Goal: Transaction & Acquisition: Book appointment/travel/reservation

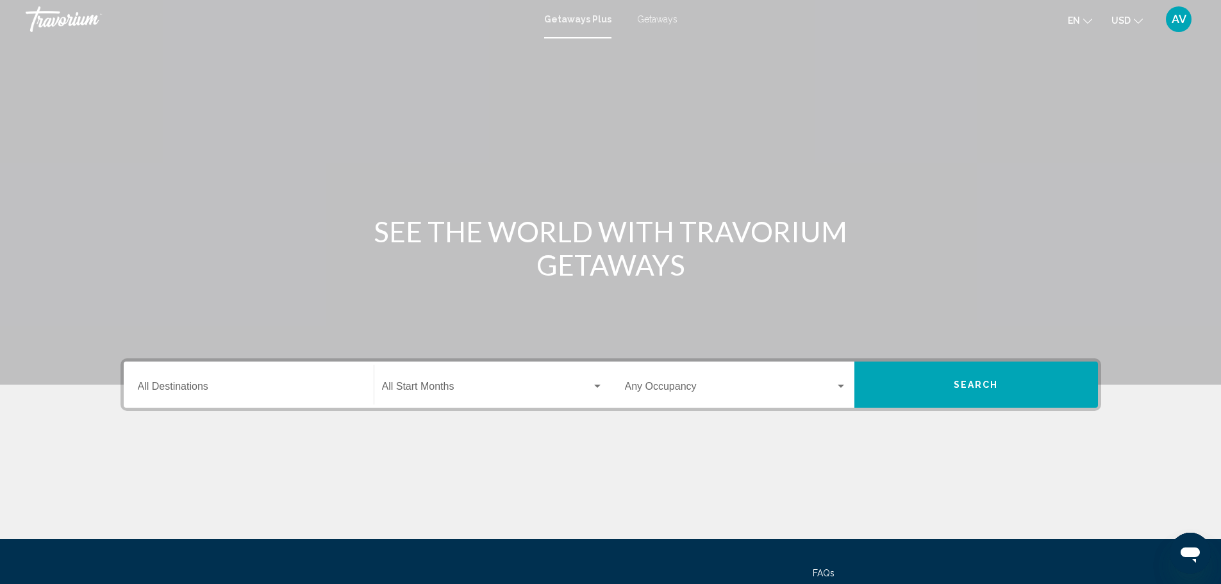
click at [272, 387] on input "Destination All Destinations" at bounding box center [249, 389] width 222 height 12
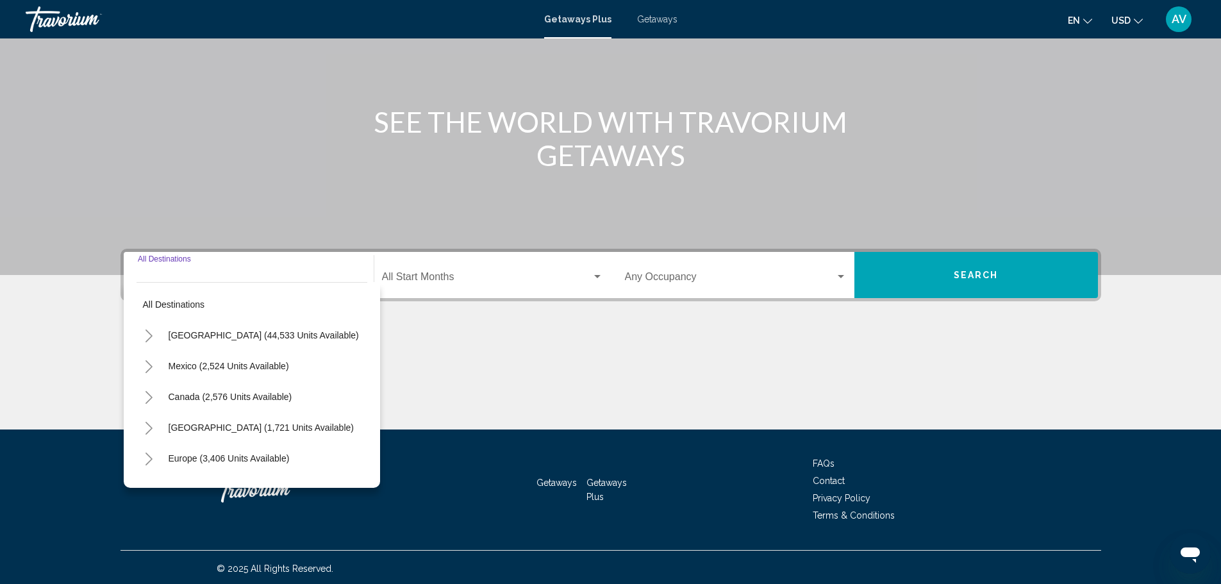
scroll to position [112, 0]
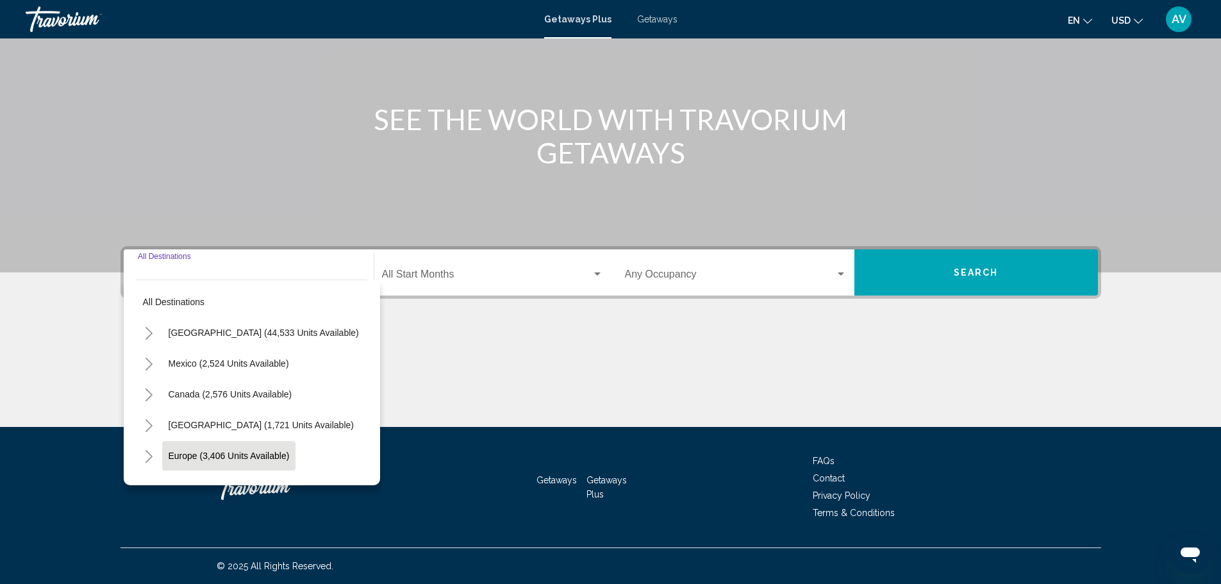
click at [226, 451] on span "Europe (3,406 units available)" at bounding box center [229, 456] width 121 height 10
type input "**********"
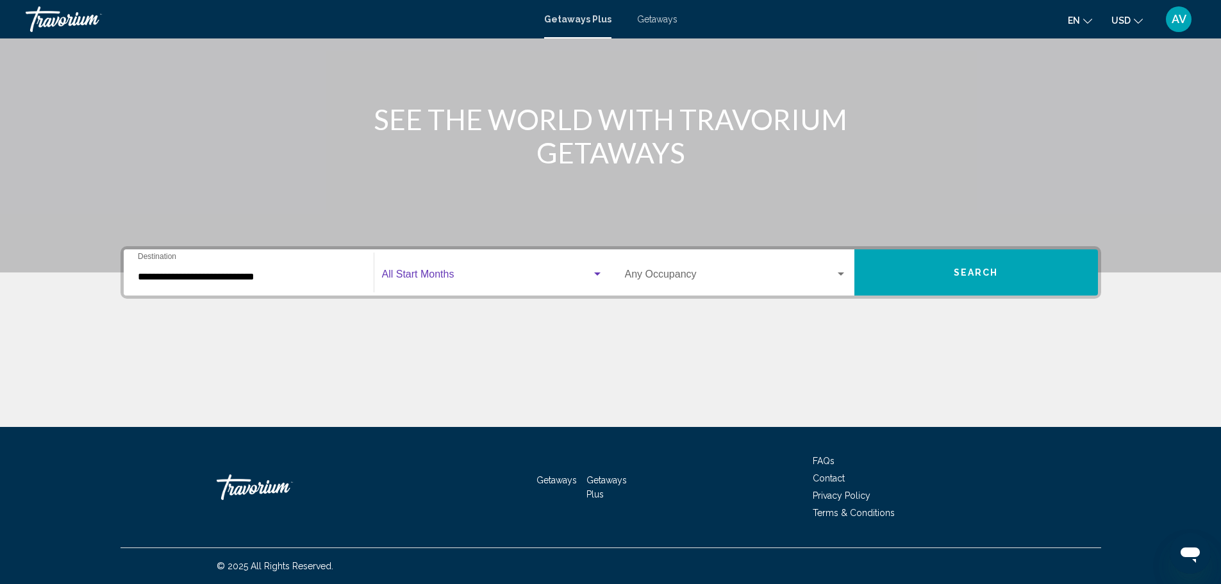
click at [467, 281] on span "Search widget" at bounding box center [487, 277] width 210 height 12
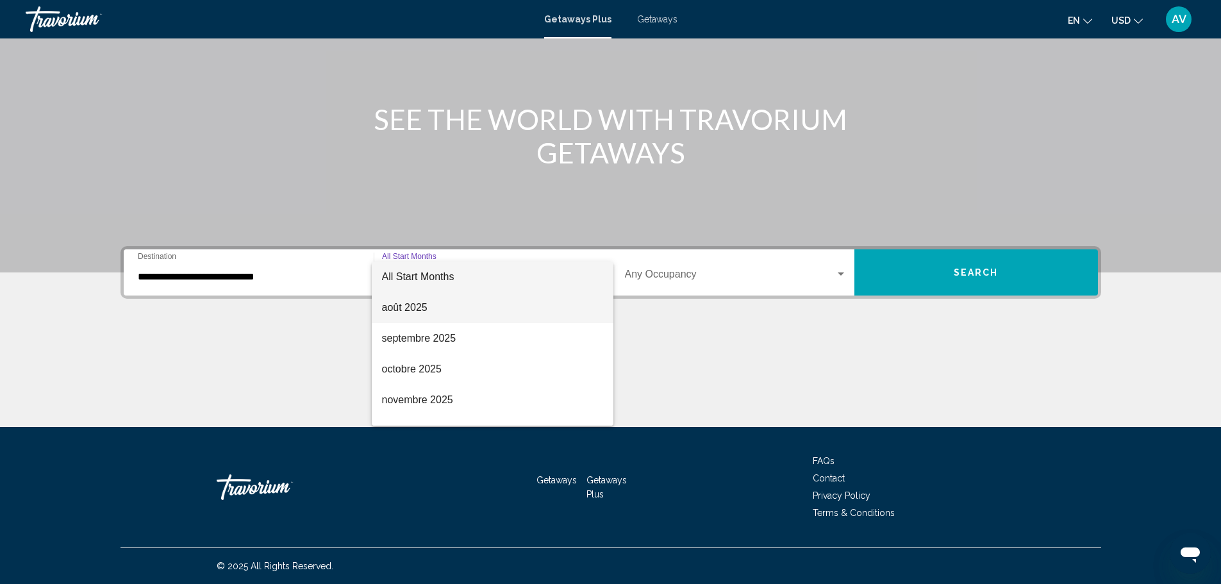
click at [434, 307] on span "août 2025" at bounding box center [492, 307] width 221 height 31
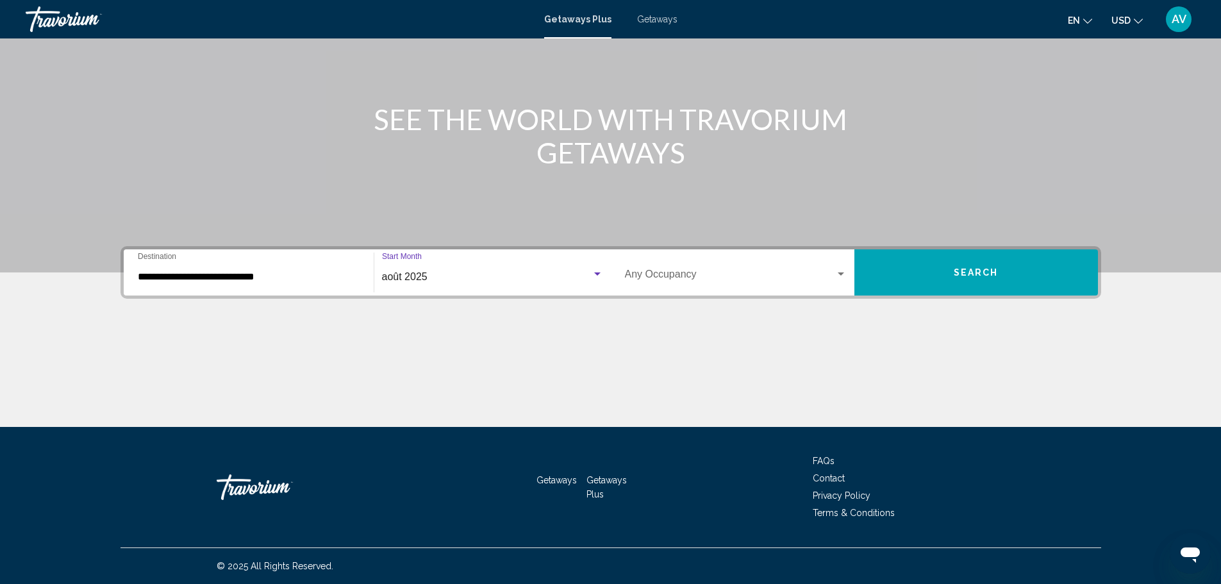
click at [649, 279] on span "Search widget" at bounding box center [730, 277] width 210 height 12
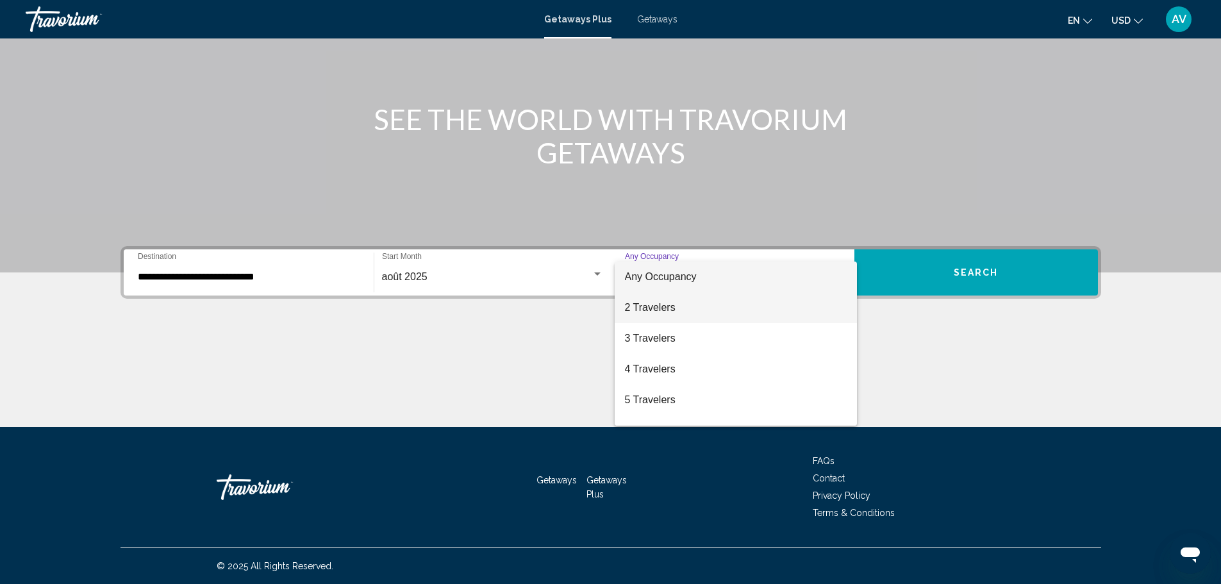
click at [670, 315] on span "2 Travelers" at bounding box center [736, 307] width 222 height 31
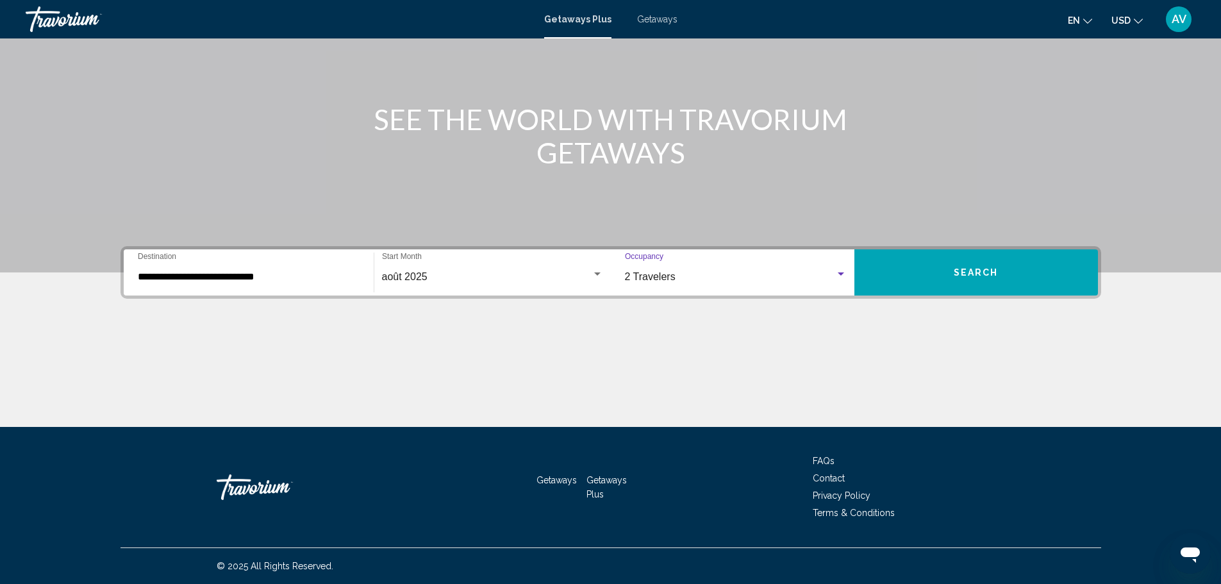
click at [960, 269] on span "Search" at bounding box center [976, 273] width 45 height 10
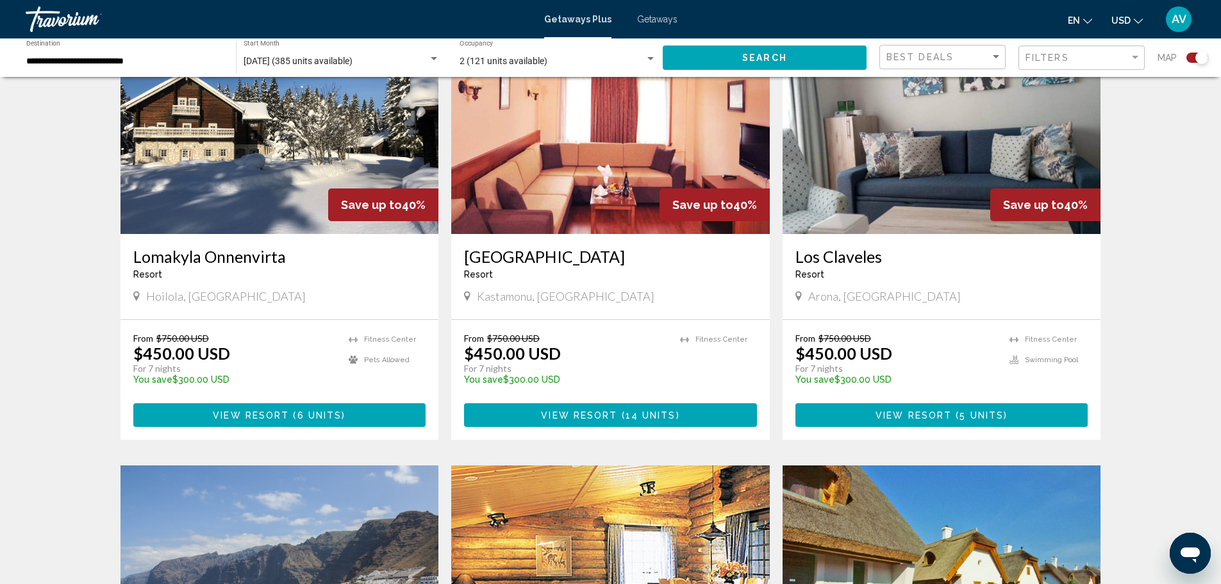
scroll to position [1731, 0]
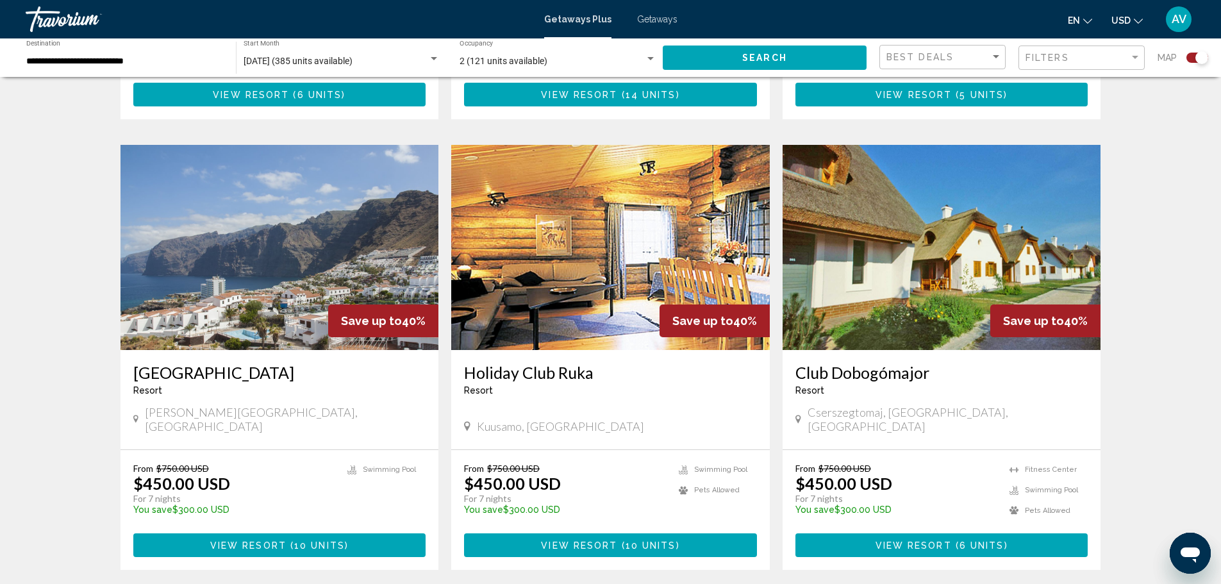
click at [213, 279] on img "Main content" at bounding box center [280, 247] width 319 height 205
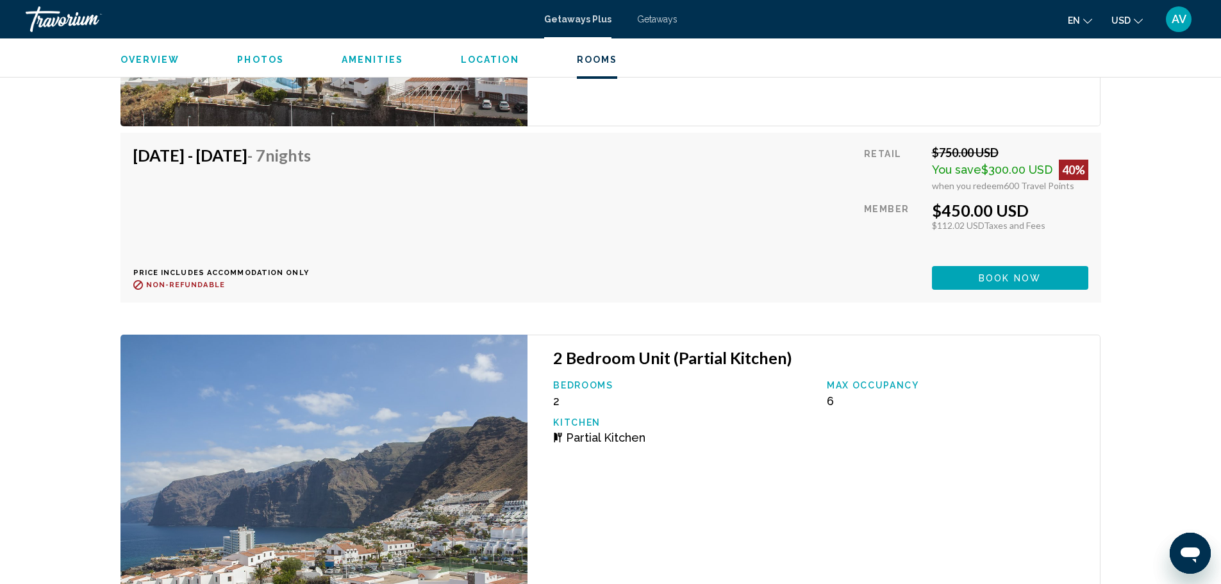
scroll to position [2885, 0]
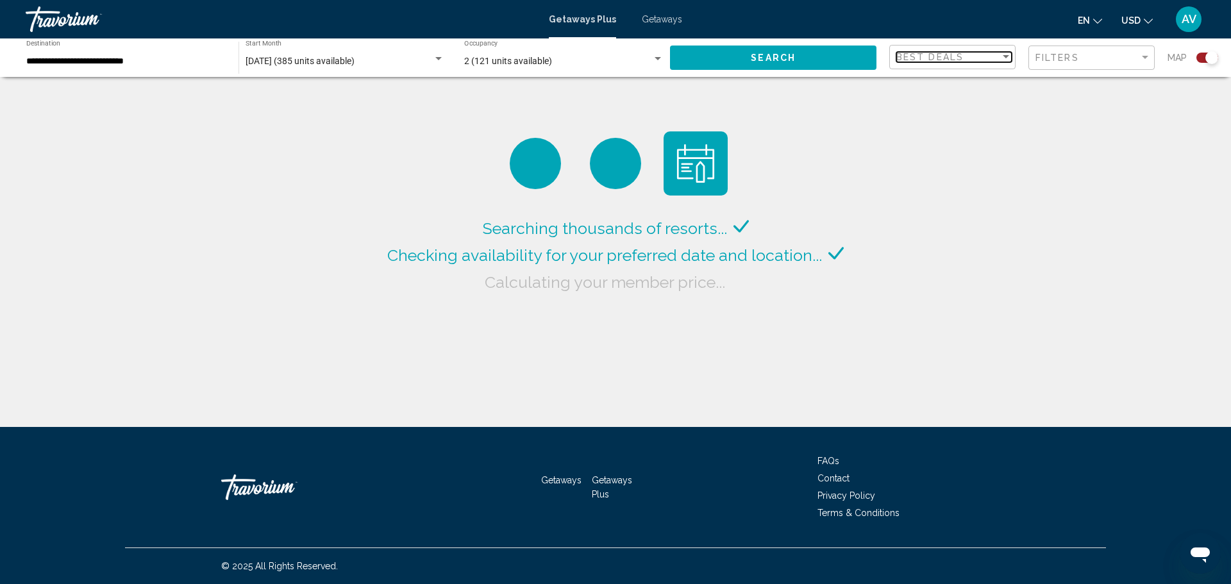
click at [990, 56] on div "Best Deals" at bounding box center [948, 57] width 104 height 10
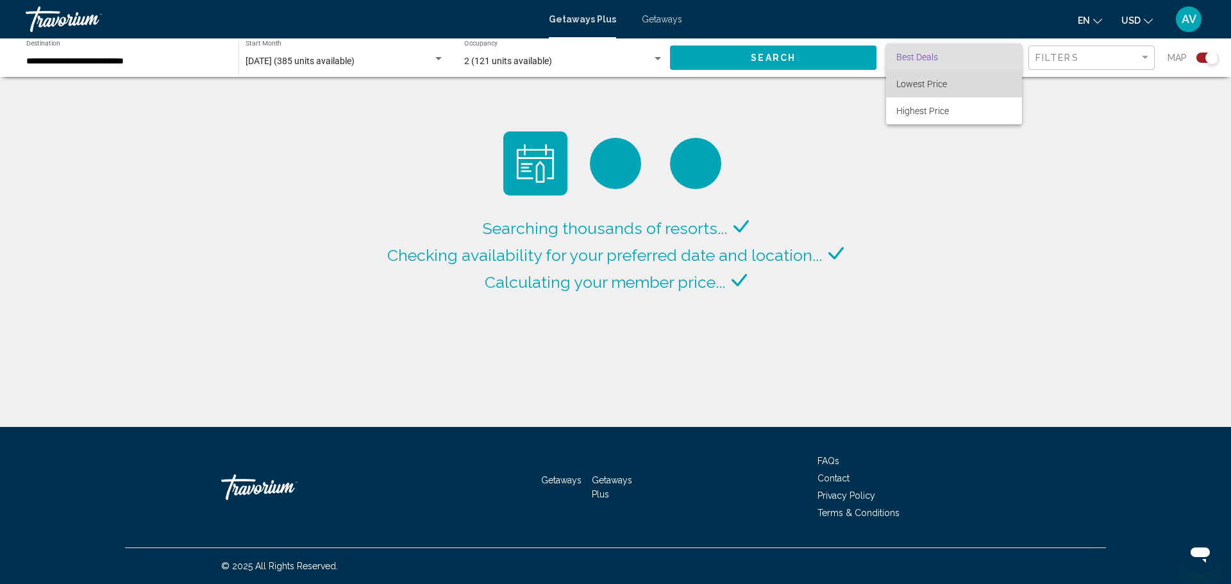
click at [960, 95] on span "Lowest Price" at bounding box center [953, 84] width 115 height 27
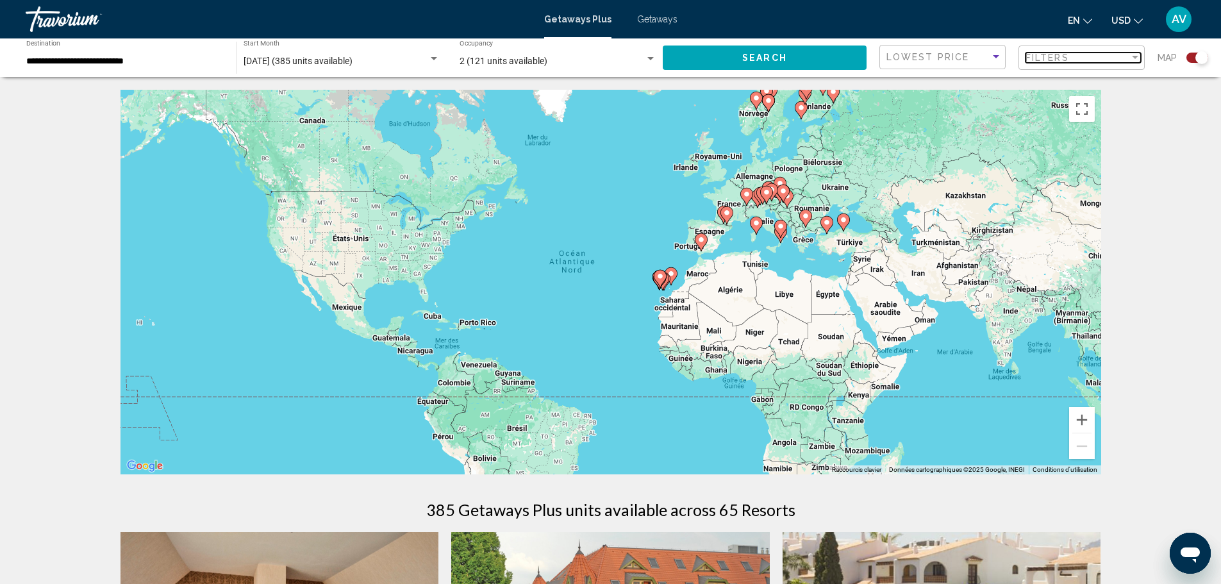
click at [1060, 60] on span "Filters" at bounding box center [1048, 58] width 44 height 10
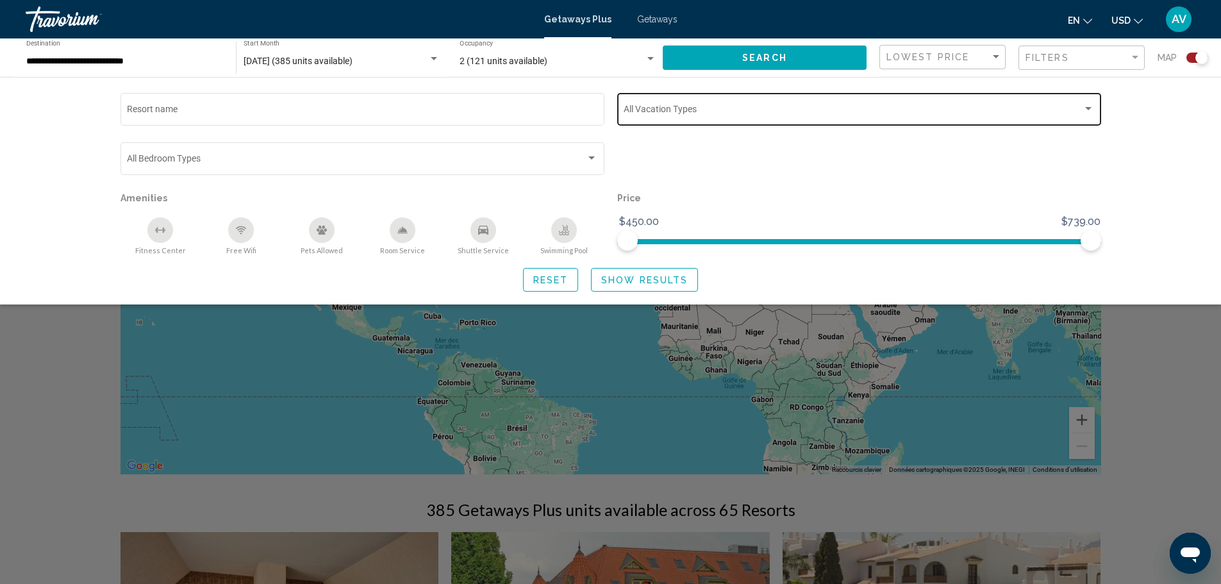
click at [765, 110] on span "Search widget" at bounding box center [853, 111] width 459 height 10
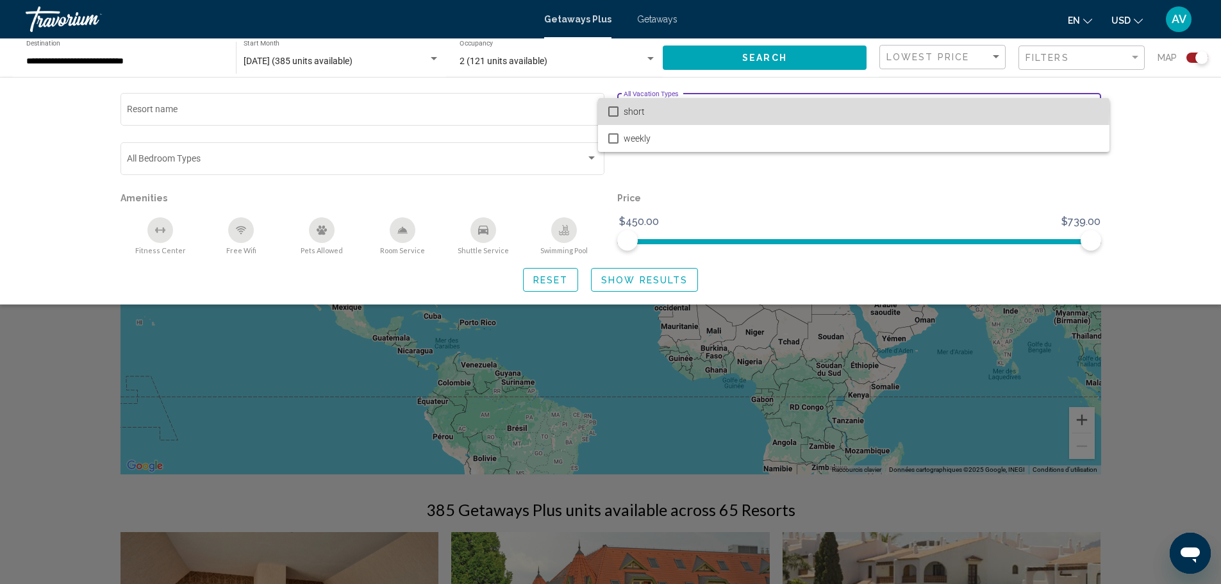
click at [765, 110] on span "short" at bounding box center [862, 111] width 476 height 27
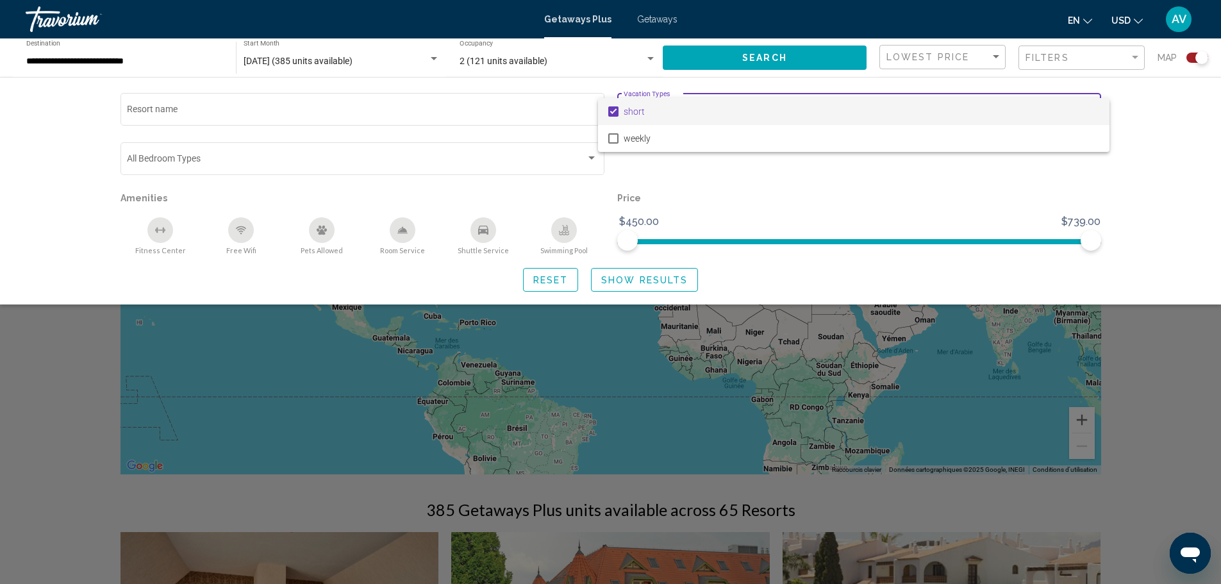
click at [621, 284] on div at bounding box center [610, 292] width 1221 height 584
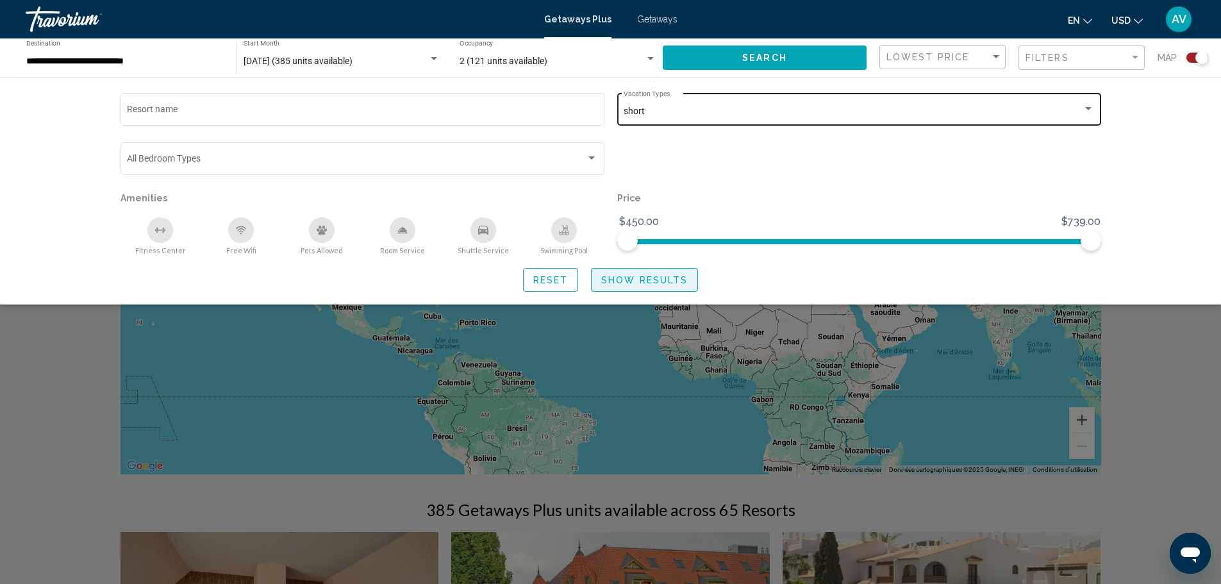
click at [646, 283] on span "Show Results" at bounding box center [644, 280] width 87 height 10
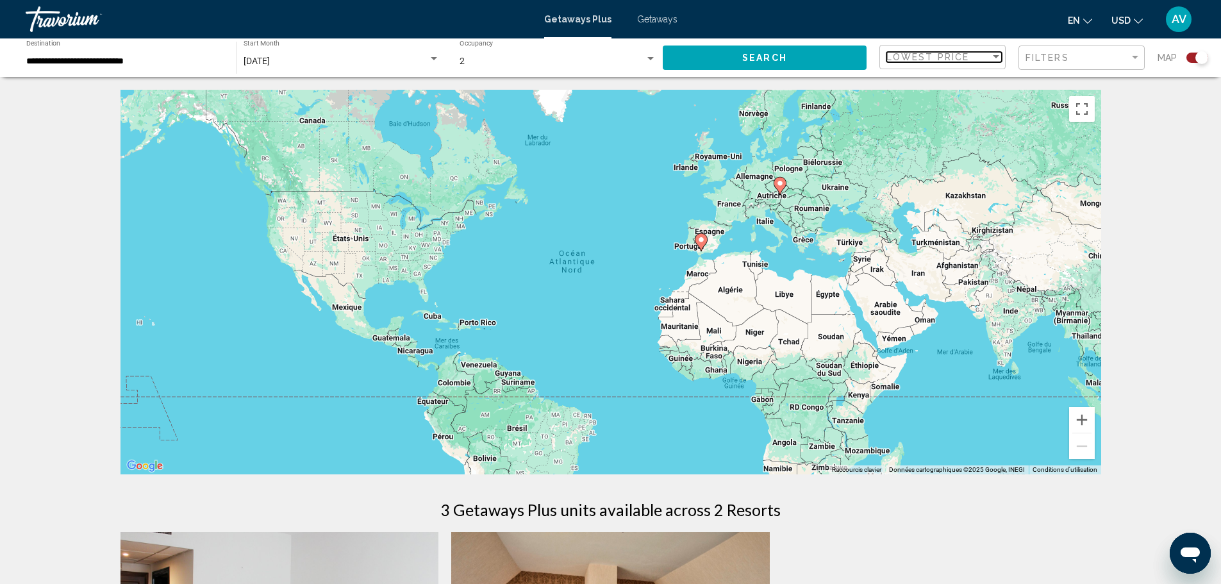
click at [956, 62] on mat-select "Lowest Price" at bounding box center [944, 57] width 115 height 11
click at [1065, 51] on div at bounding box center [610, 292] width 1221 height 584
click at [1065, 58] on span "Filters" at bounding box center [1048, 58] width 44 height 10
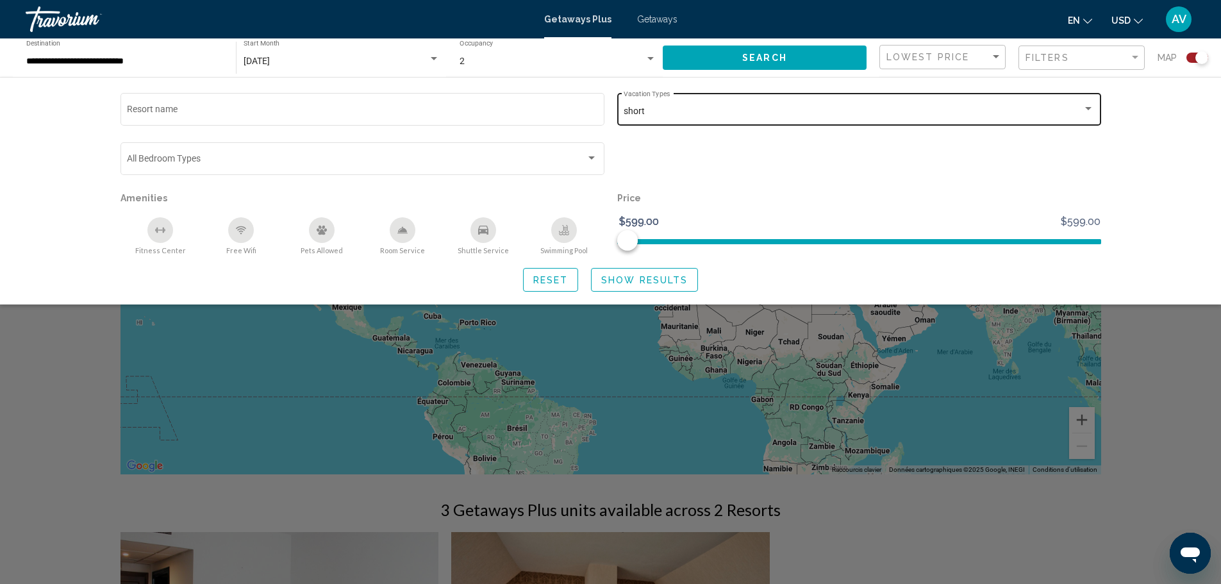
click at [656, 112] on div "short" at bounding box center [853, 111] width 459 height 10
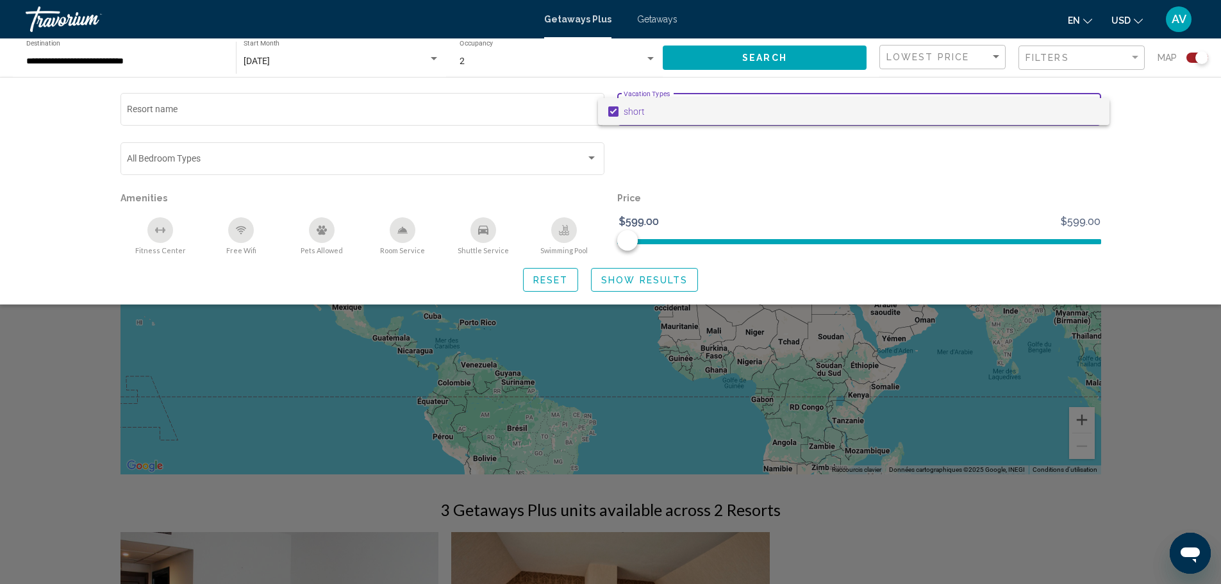
click at [652, 115] on span "short" at bounding box center [862, 111] width 476 height 27
click at [597, 286] on div at bounding box center [610, 292] width 1221 height 584
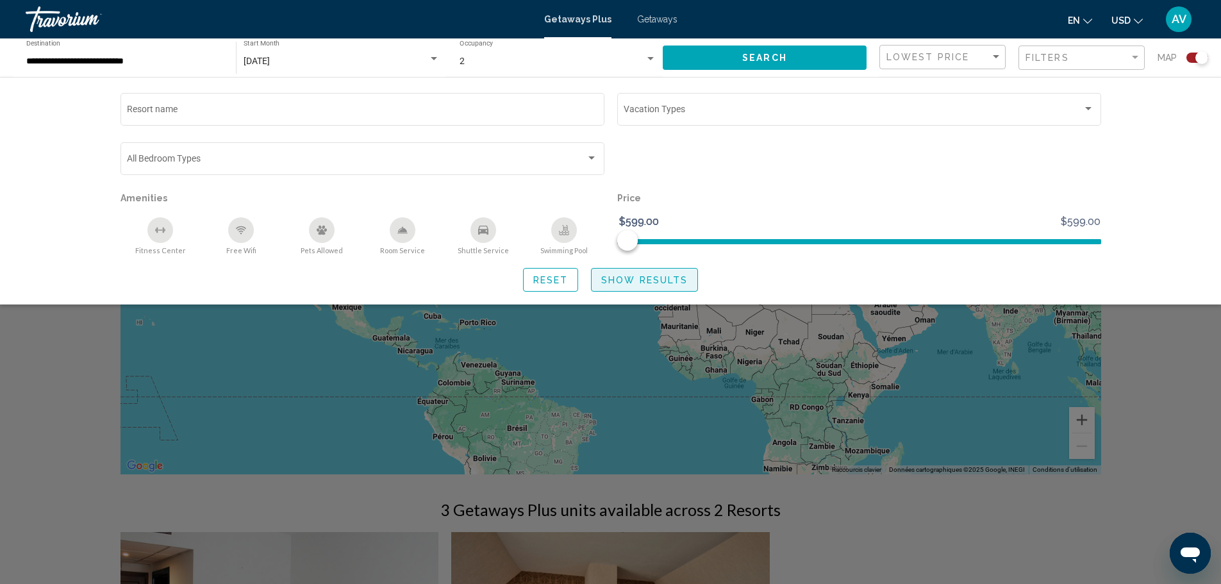
click at [614, 286] on button "Show Results" at bounding box center [644, 280] width 107 height 24
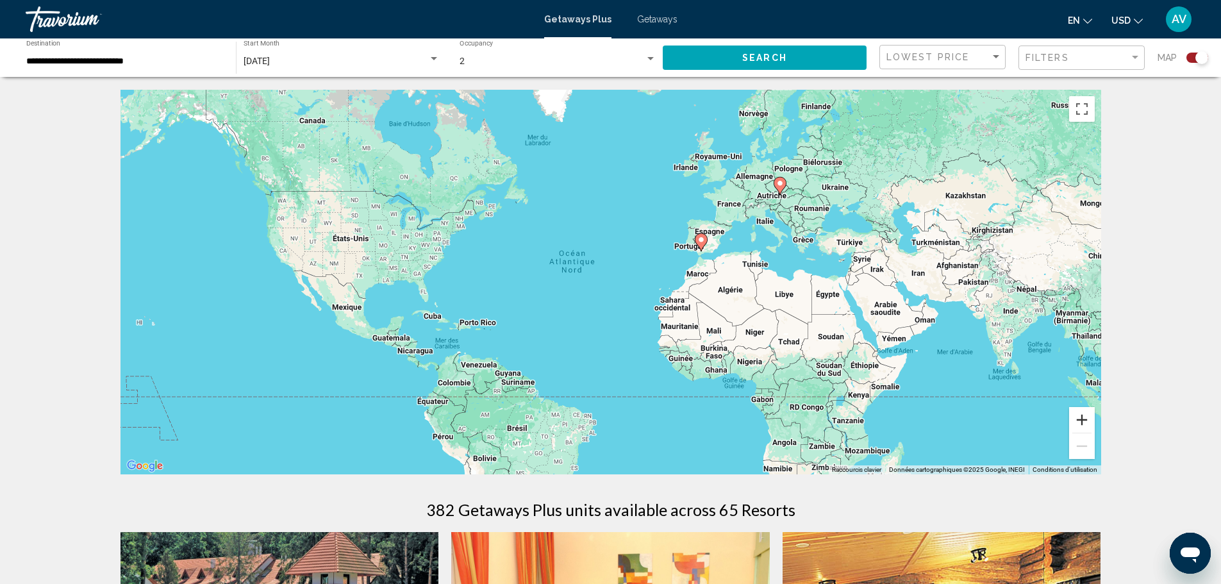
click at [1087, 415] on button "Zoom avant" at bounding box center [1082, 420] width 26 height 26
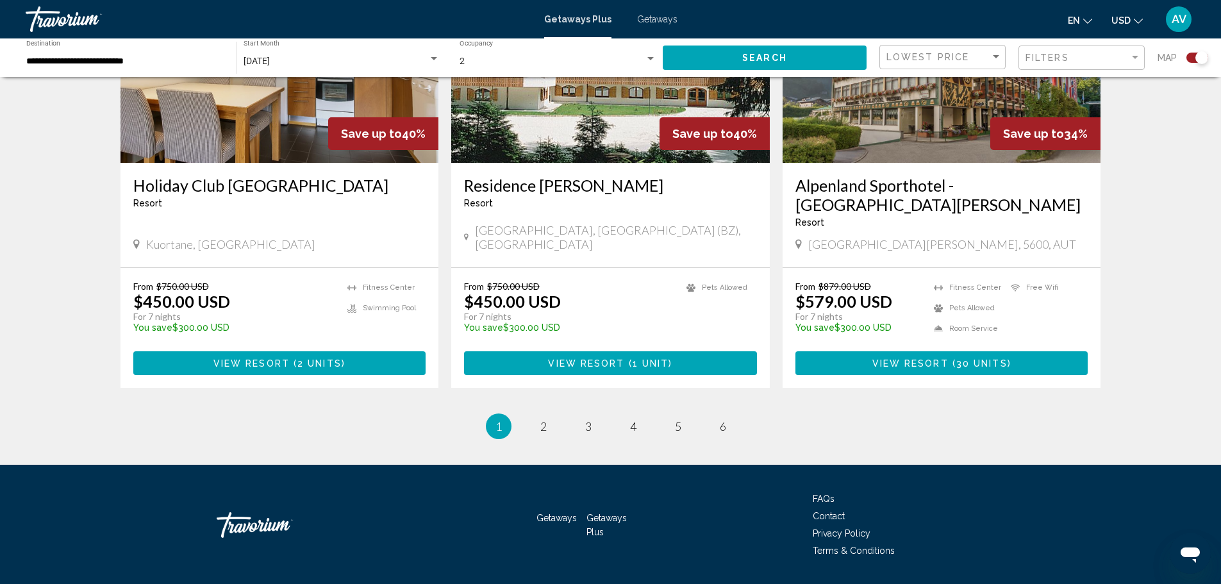
scroll to position [1922, 0]
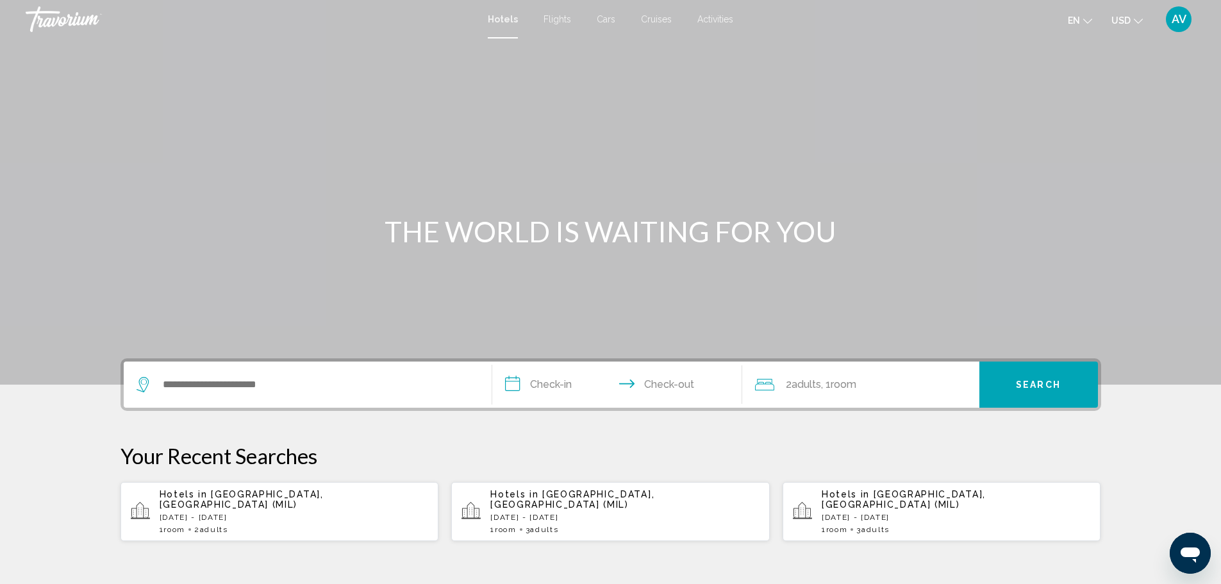
click at [299, 374] on div "Search widget" at bounding box center [308, 385] width 342 height 46
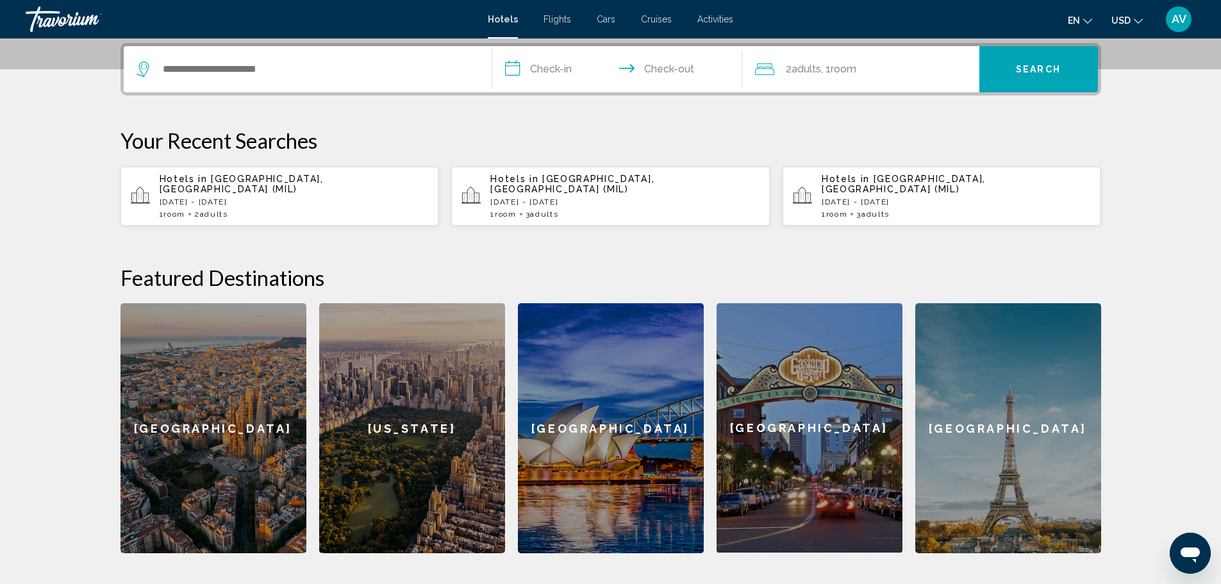
scroll to position [317, 0]
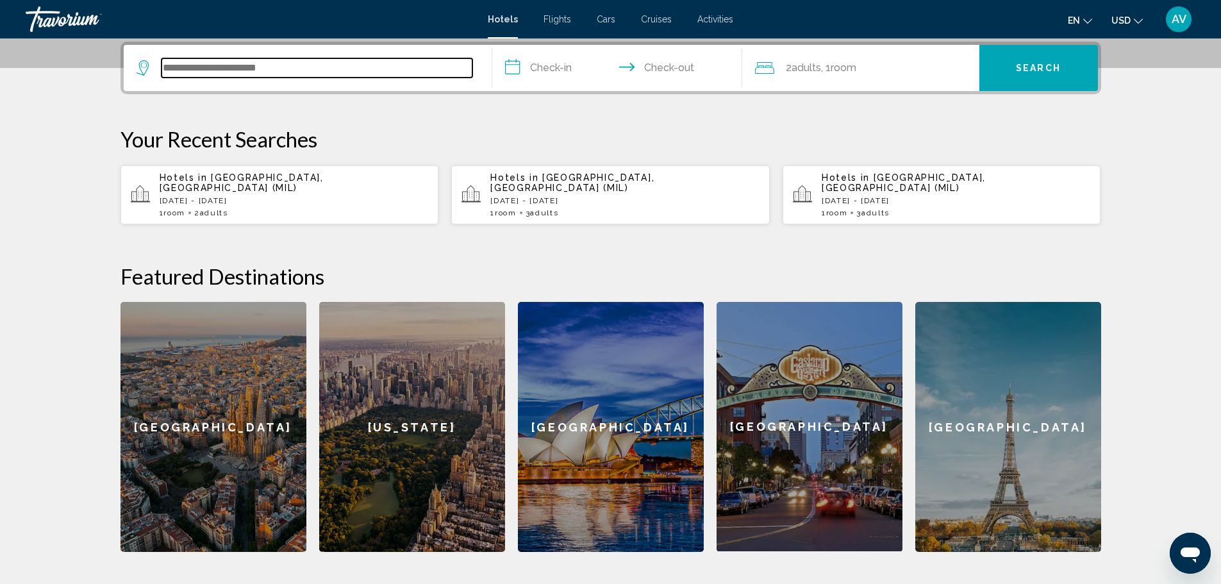
click at [303, 60] on input "Search widget" at bounding box center [317, 67] width 311 height 19
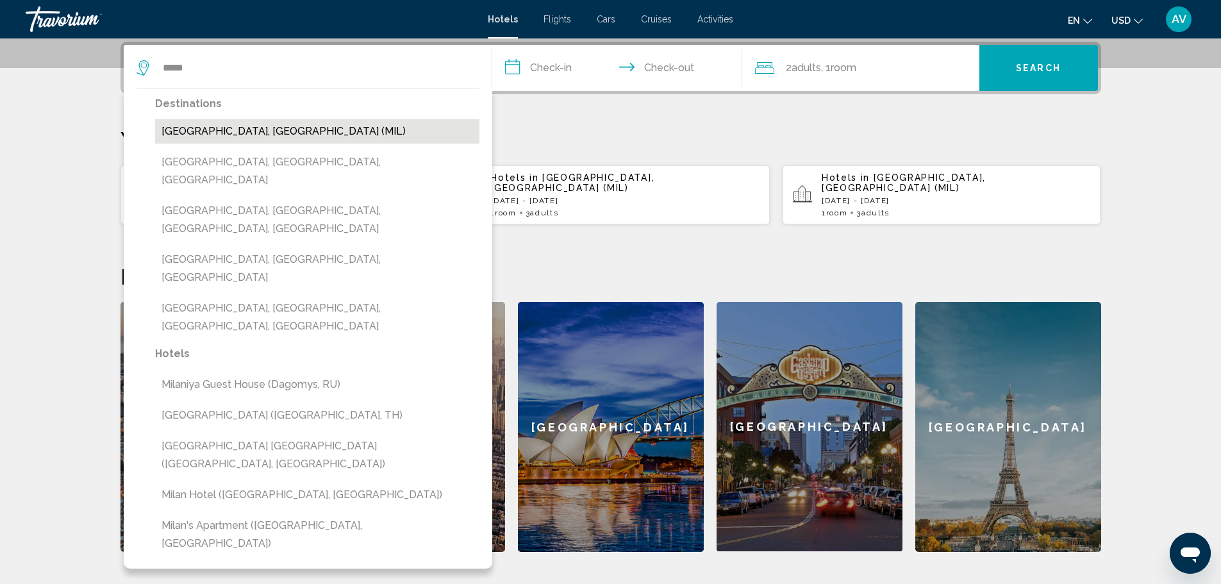
click at [280, 128] on button "[GEOGRAPHIC_DATA], [GEOGRAPHIC_DATA] (MIL)" at bounding box center [317, 131] width 324 height 24
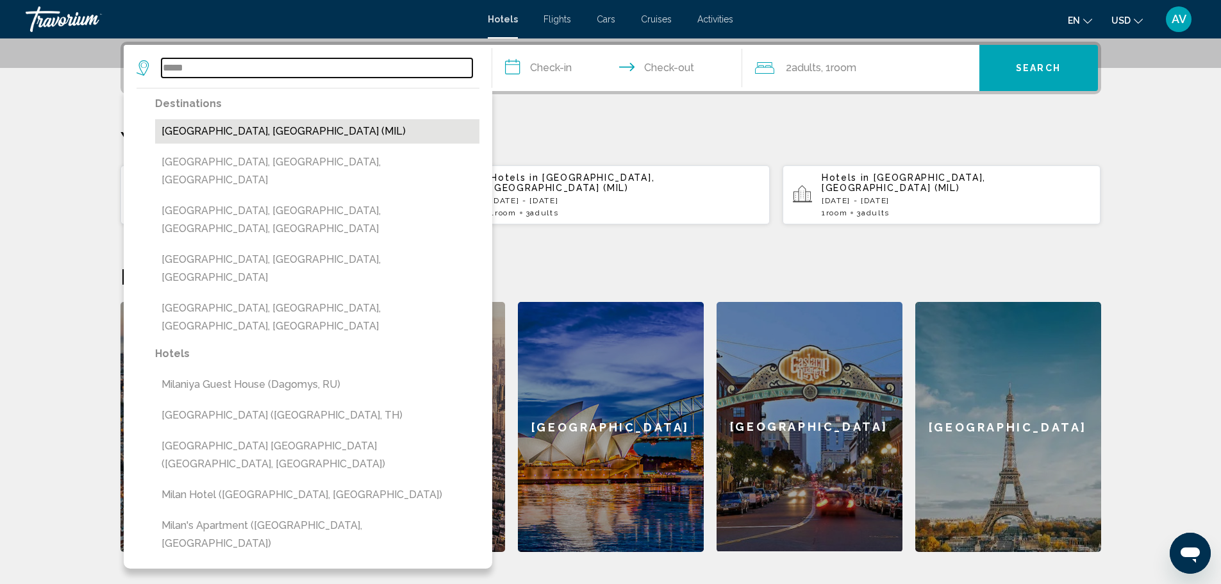
type input "**********"
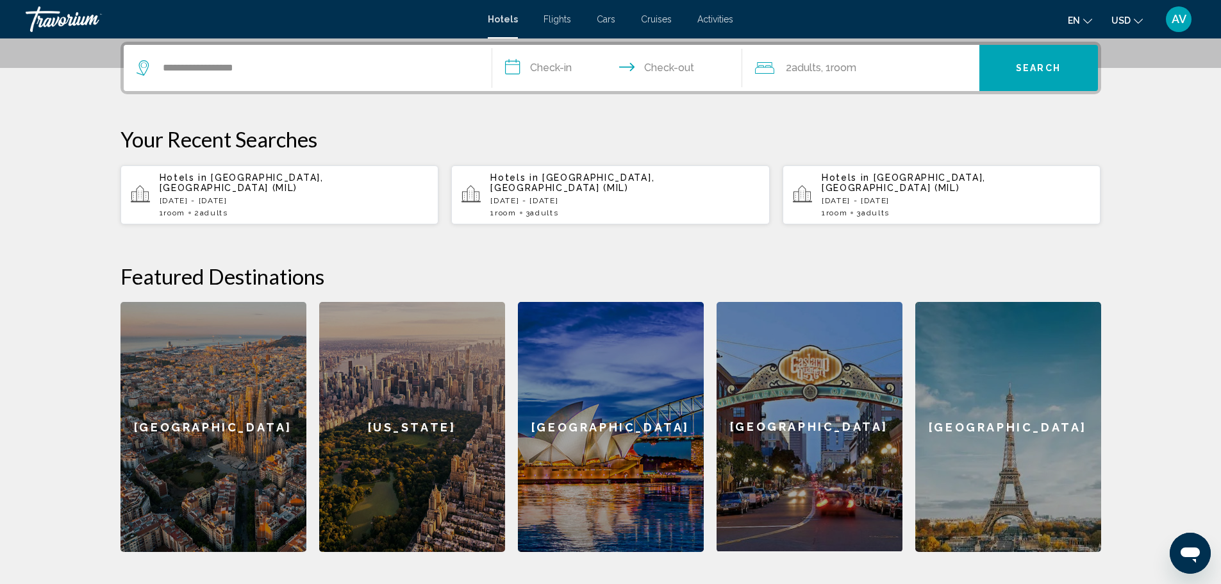
click at [558, 81] on input "**********" at bounding box center [619, 70] width 255 height 50
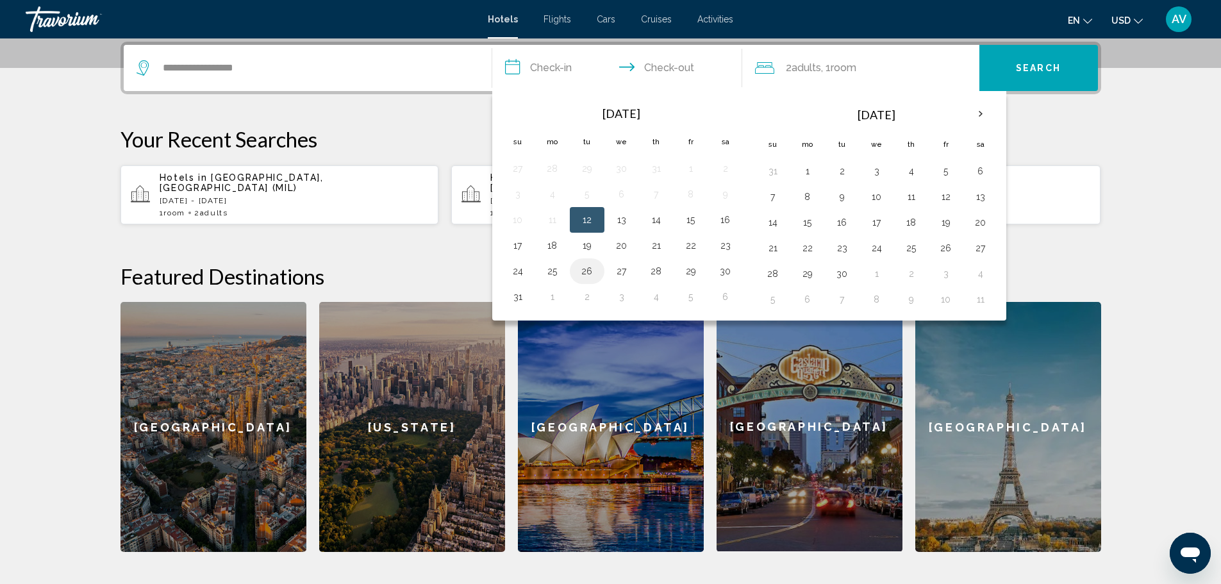
click at [584, 269] on button "26" at bounding box center [587, 271] width 21 height 18
click at [683, 274] on button "29" at bounding box center [691, 271] width 21 height 18
type input "**********"
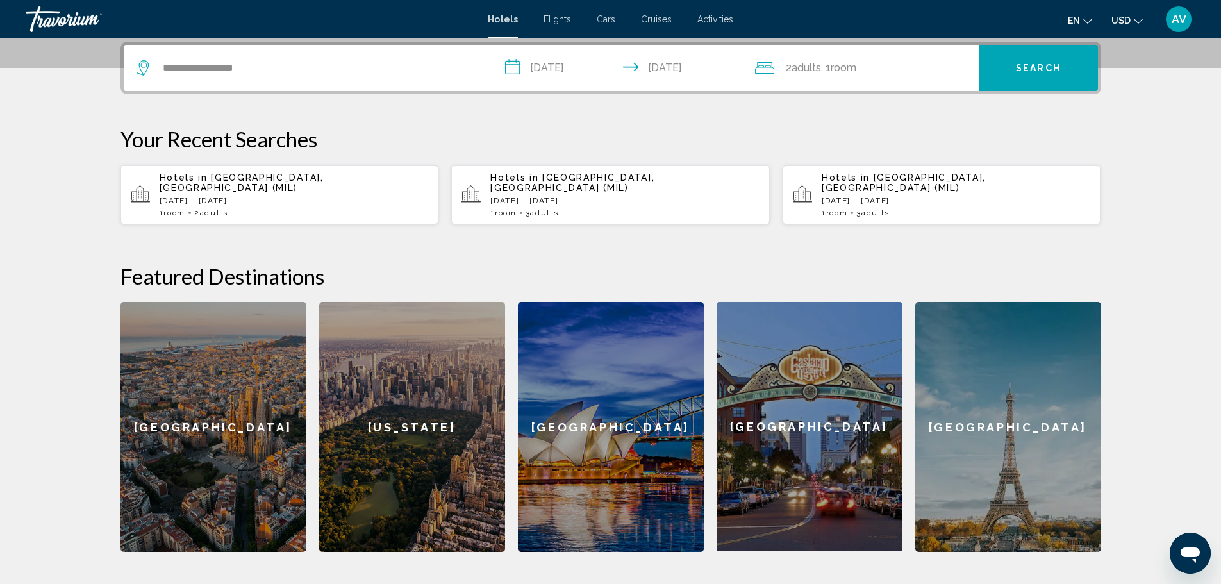
click at [1015, 65] on button "Search" at bounding box center [1039, 68] width 119 height 46
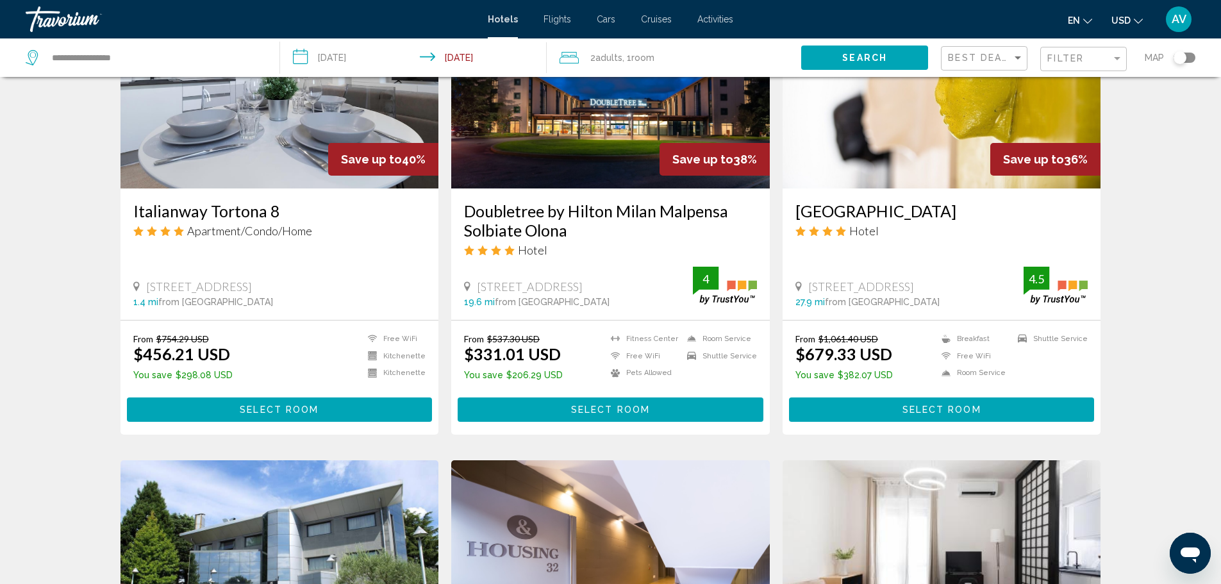
scroll to position [1026, 0]
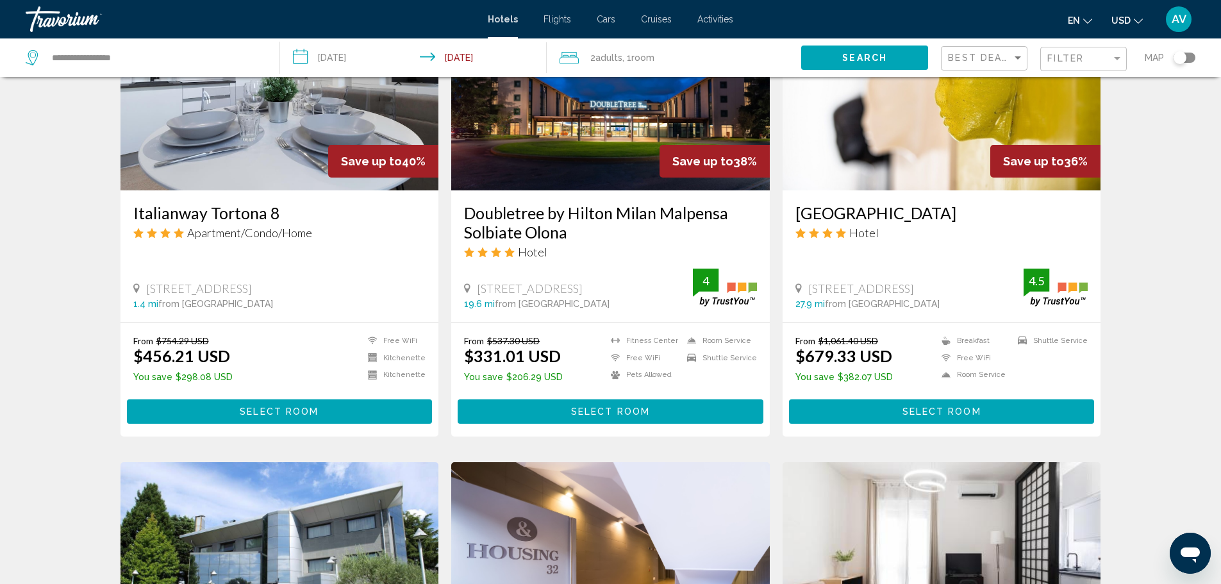
click at [1081, 65] on div "Filter" at bounding box center [1085, 59] width 76 height 24
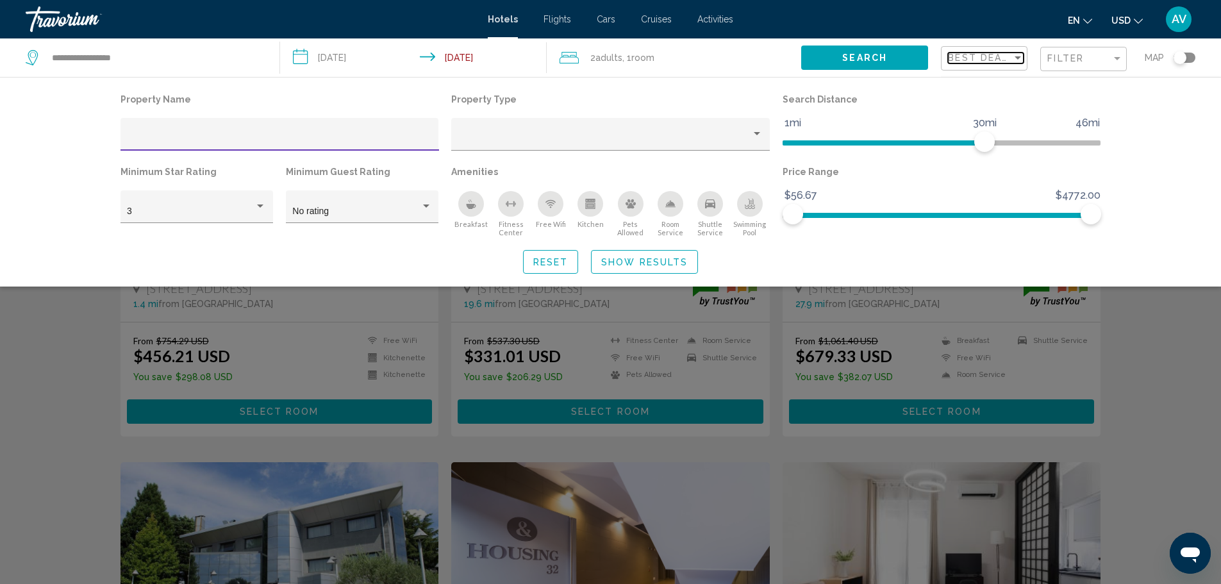
click at [1016, 54] on div "Sort by" at bounding box center [1018, 58] width 12 height 10
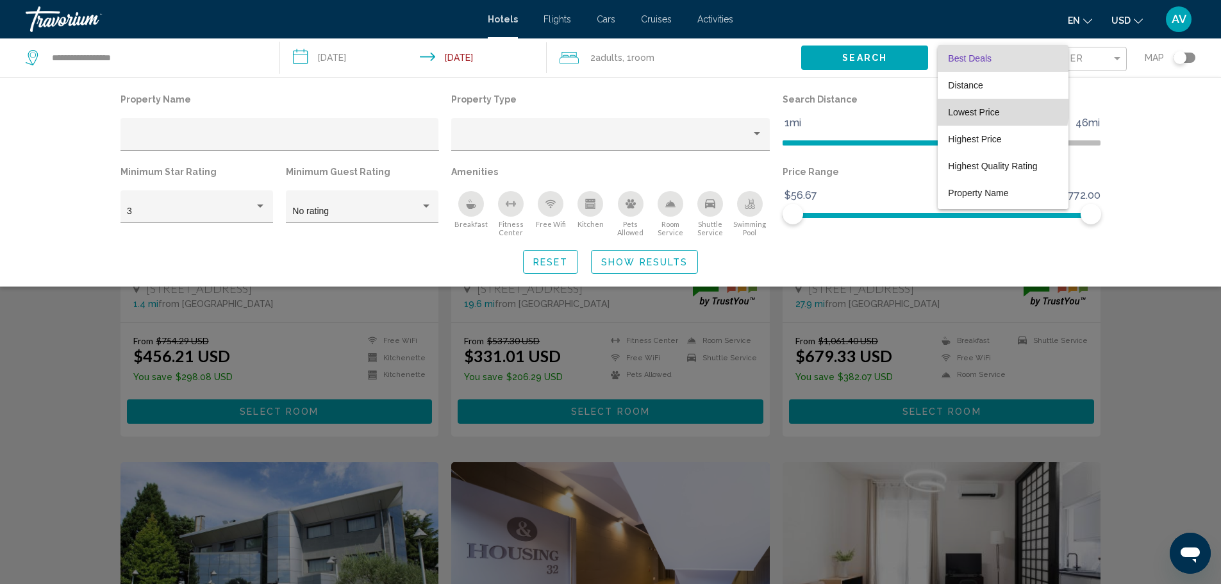
click at [986, 108] on span "Lowest Price" at bounding box center [973, 112] width 51 height 10
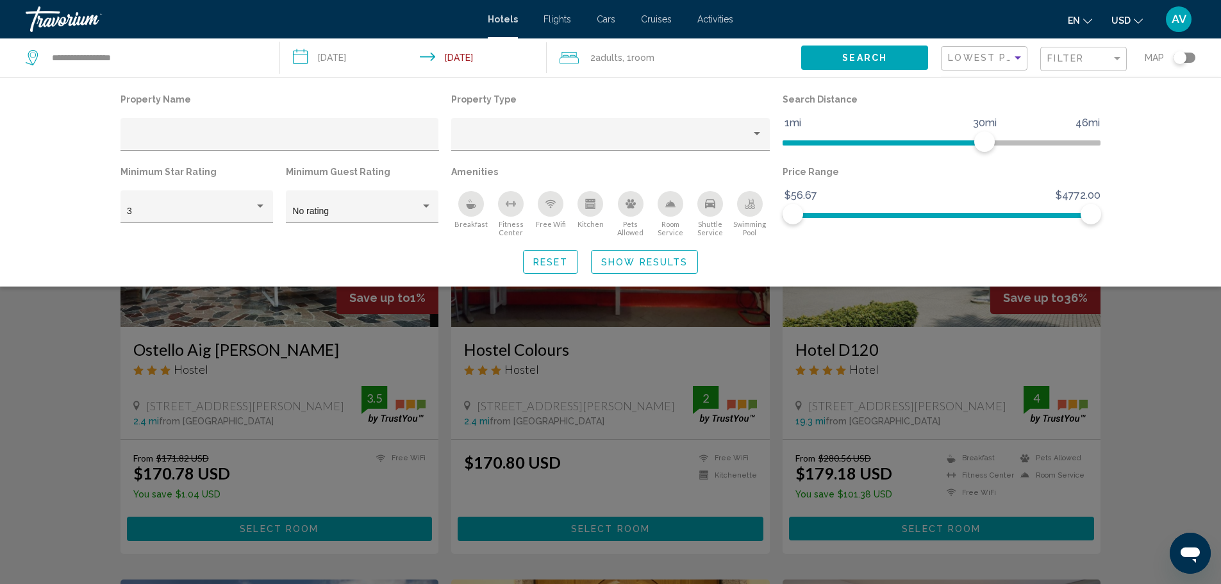
click at [1155, 382] on div "Search widget" at bounding box center [610, 388] width 1221 height 392
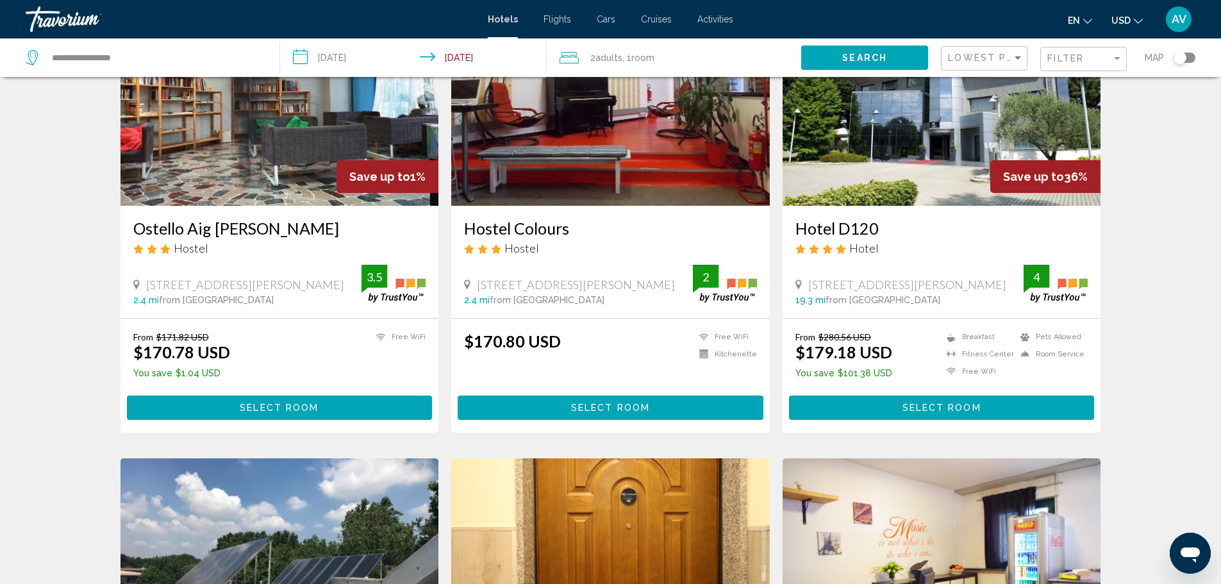
scroll to position [128, 0]
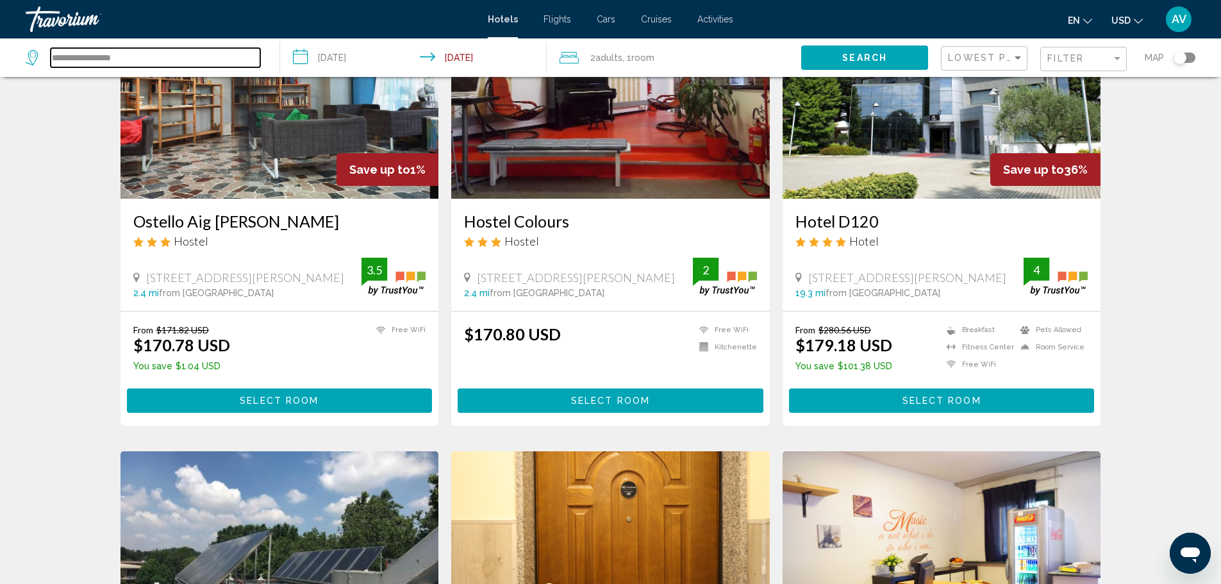
click at [106, 48] on input "**********" at bounding box center [156, 57] width 210 height 19
type input "*"
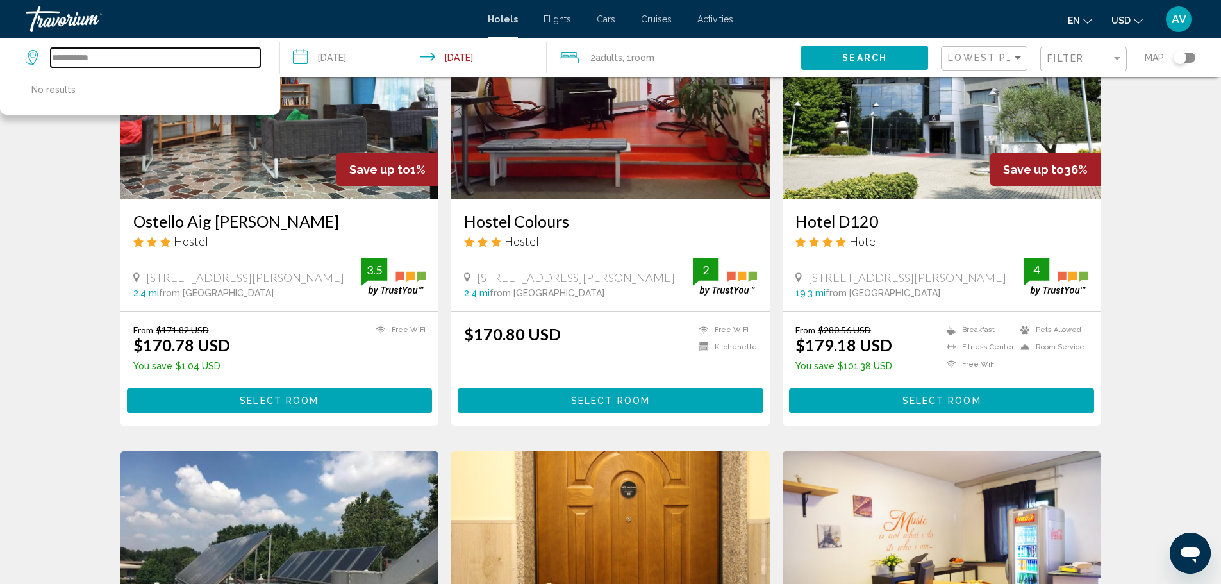
click at [160, 54] on input "**********" at bounding box center [156, 57] width 210 height 19
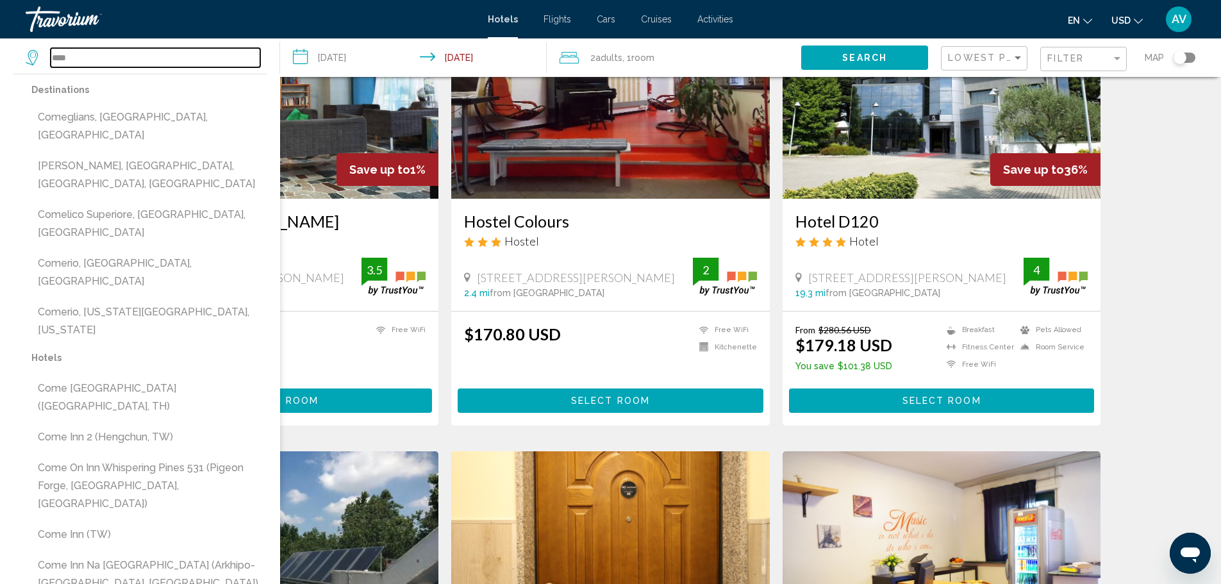
drag, startPoint x: 124, startPoint y: 54, endPoint x: -117, endPoint y: 10, distance: 244.5
click at [0, 10] on html "**********" at bounding box center [610, 164] width 1221 height 584
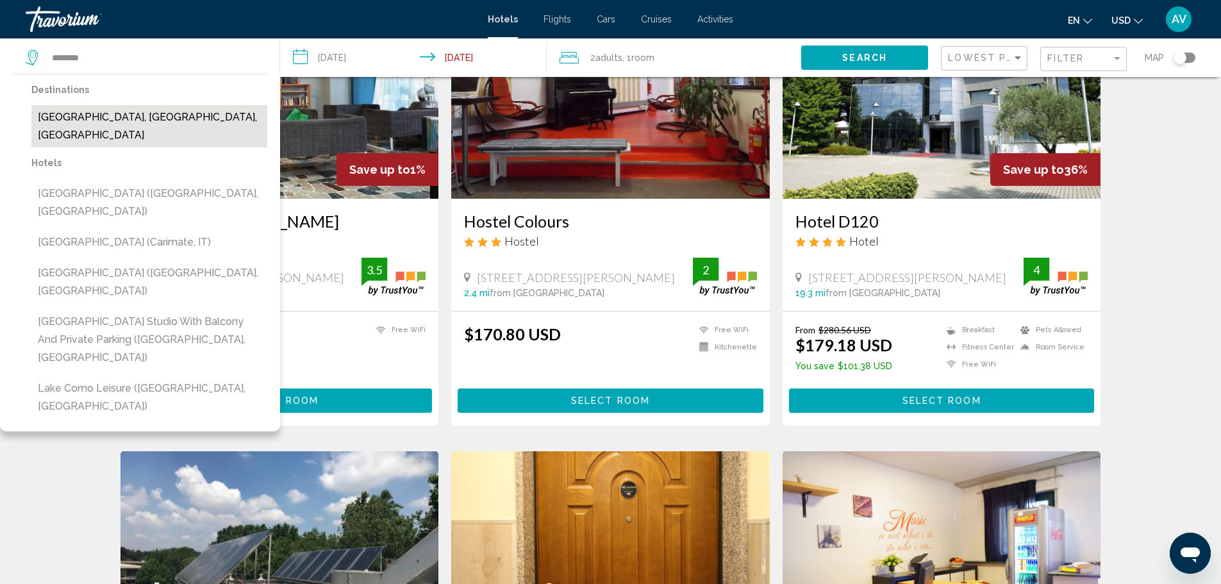
click at [129, 116] on button "[GEOGRAPHIC_DATA], [GEOGRAPHIC_DATA], [GEOGRAPHIC_DATA]" at bounding box center [149, 126] width 236 height 42
type input "**********"
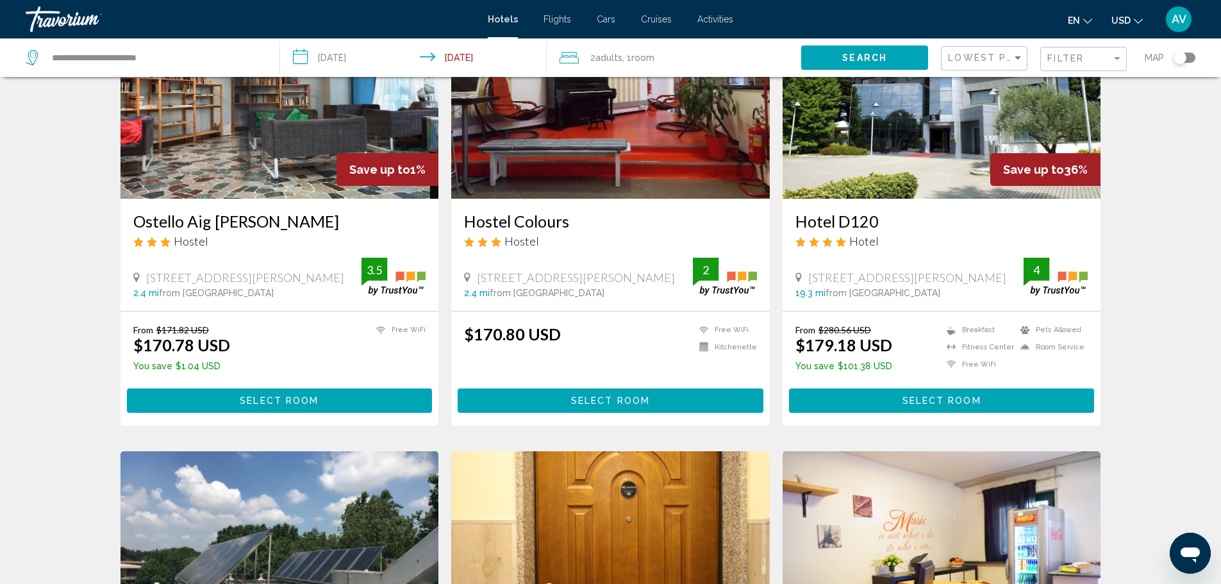
click at [860, 58] on span "Search" at bounding box center [864, 58] width 45 height 10
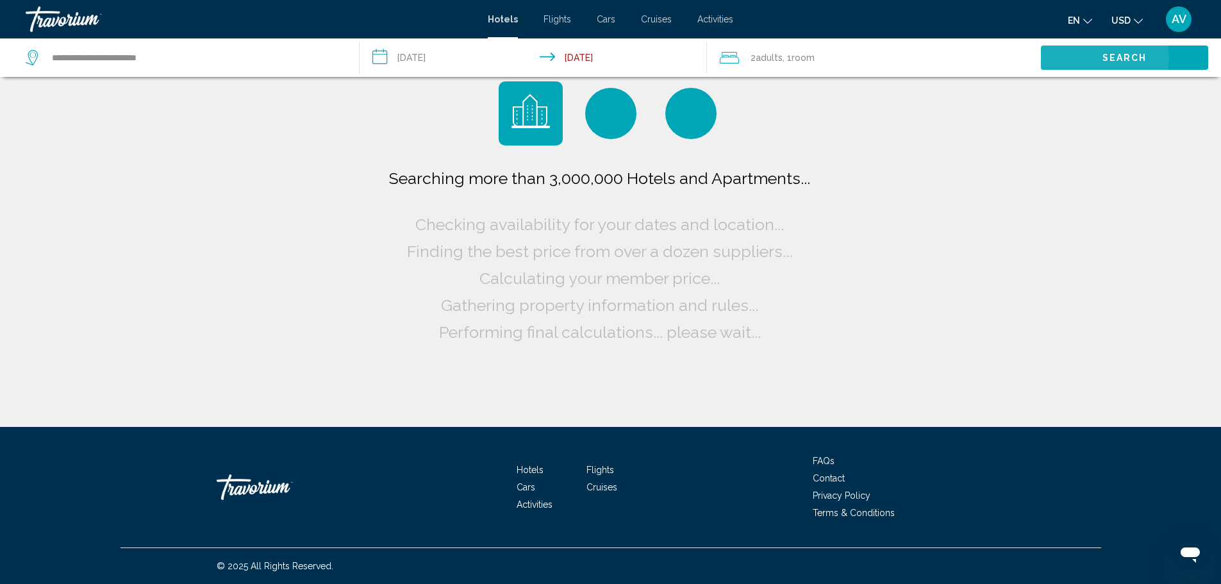
scroll to position [0, 0]
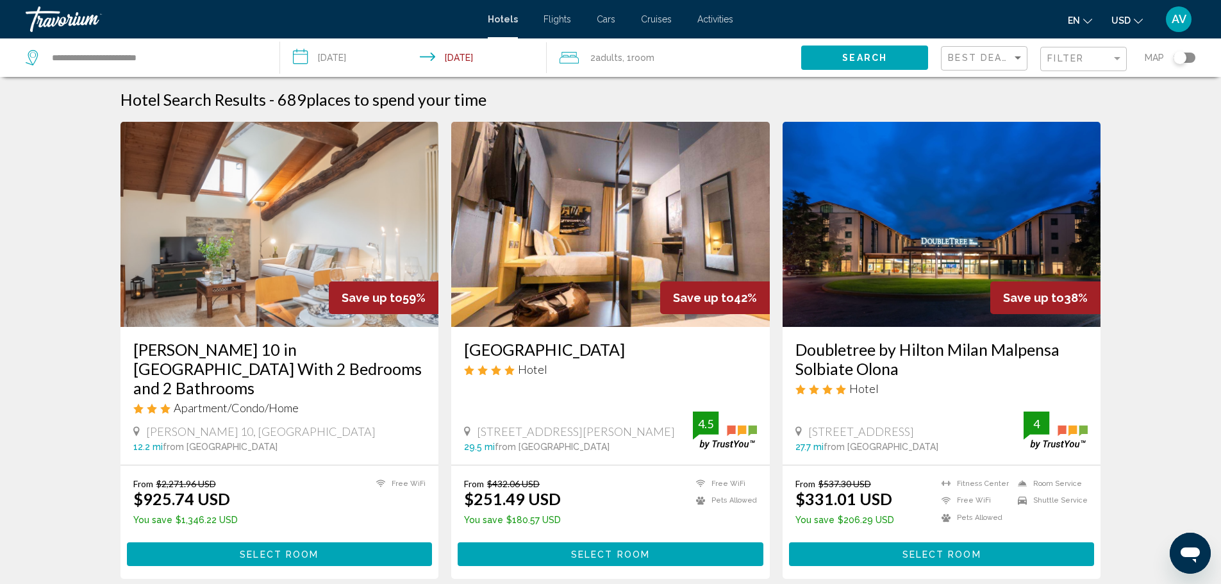
click at [1018, 67] on div "Best Deals" at bounding box center [986, 59] width 76 height 24
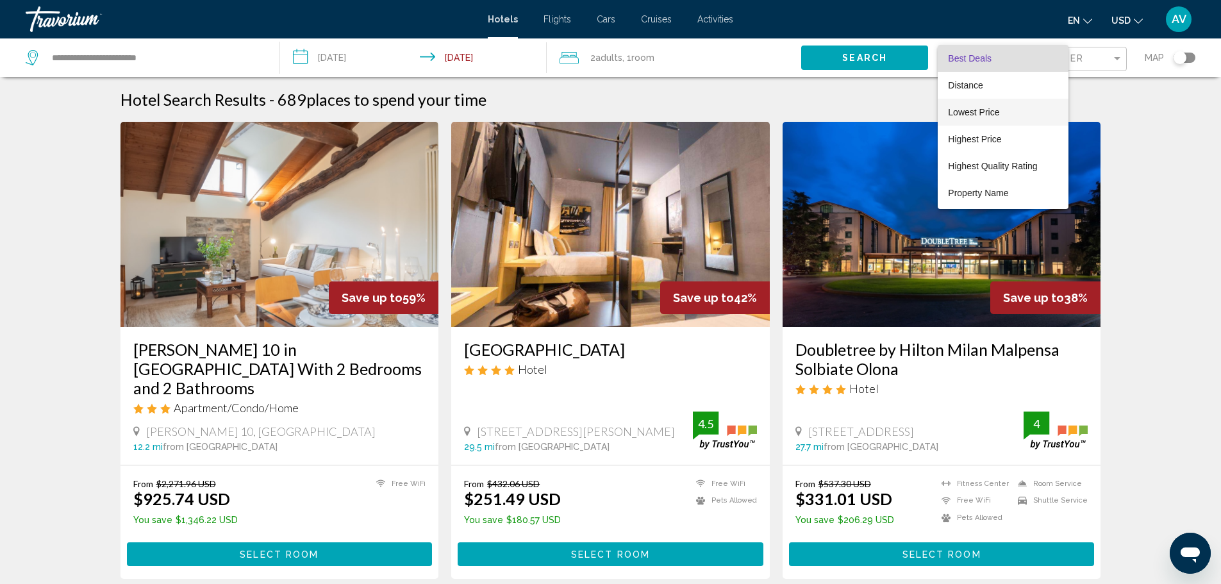
click at [986, 122] on span "Lowest Price" at bounding box center [1003, 112] width 110 height 27
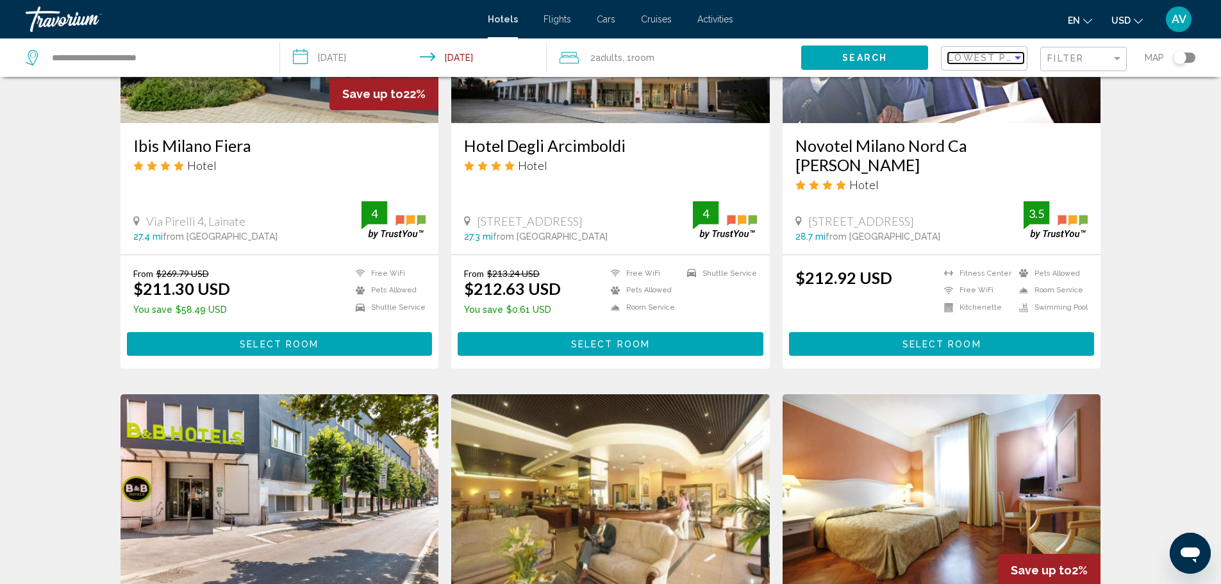
scroll to position [1154, 0]
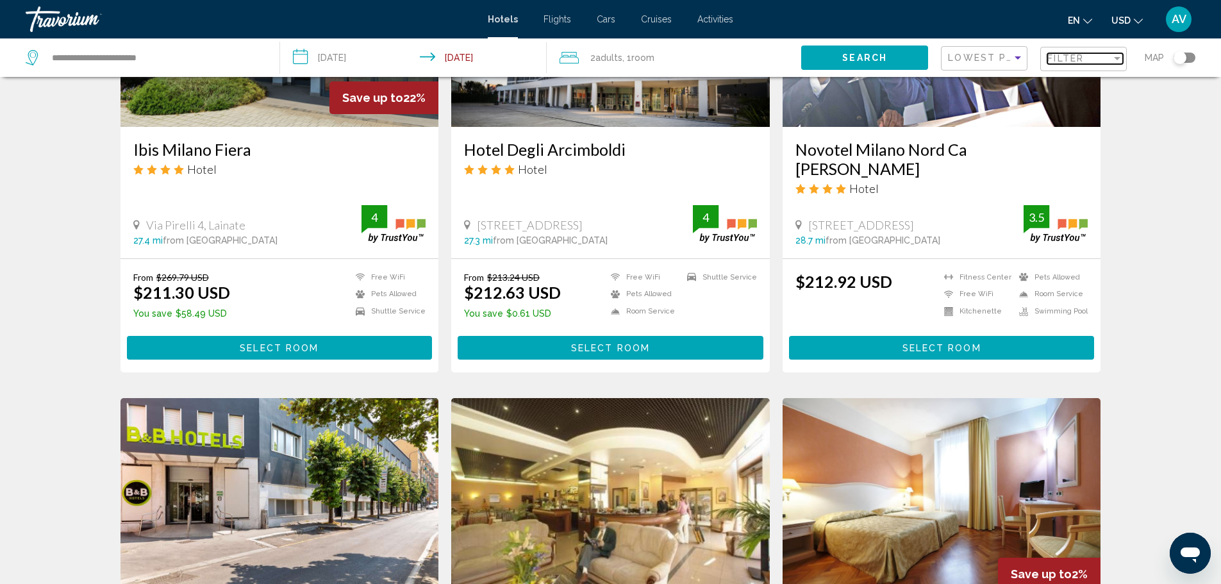
click at [1082, 58] on span "Filter" at bounding box center [1065, 58] width 37 height 10
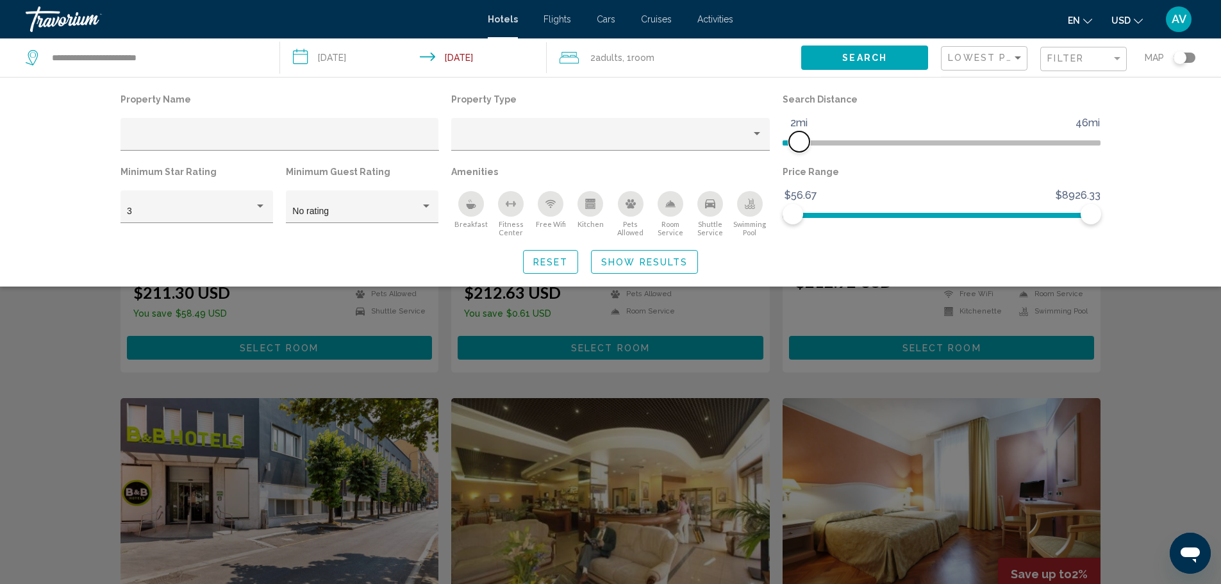
drag, startPoint x: 987, startPoint y: 139, endPoint x: 799, endPoint y: 144, distance: 187.9
click at [799, 144] on span "Hotel Filters" at bounding box center [799, 141] width 21 height 21
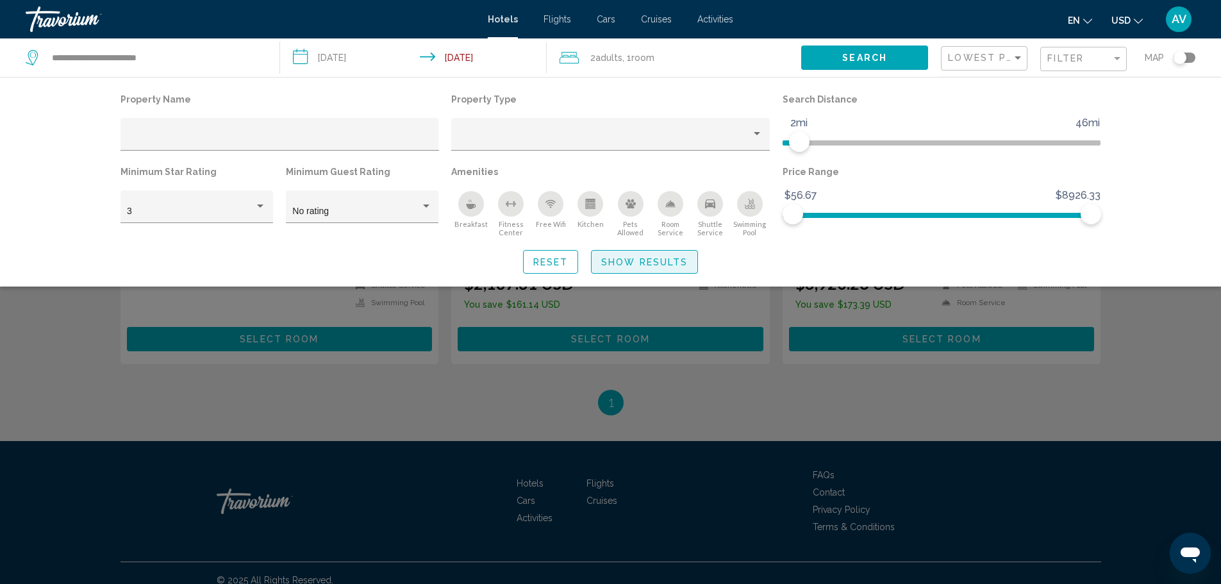
click at [660, 262] on span "Show Results" at bounding box center [644, 262] width 87 height 10
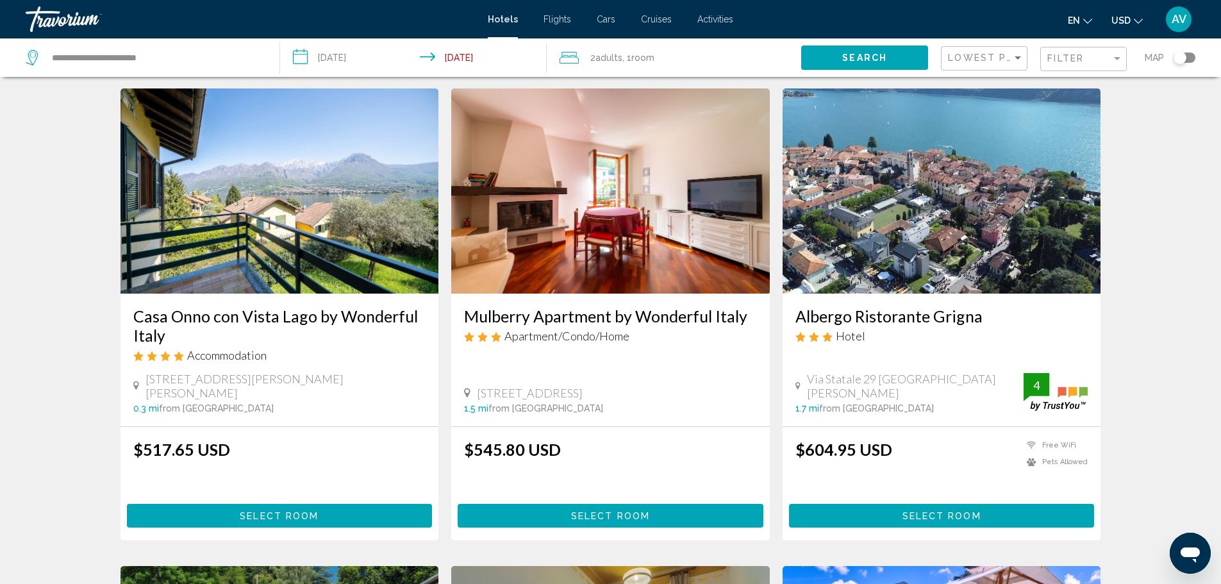
scroll to position [0, 0]
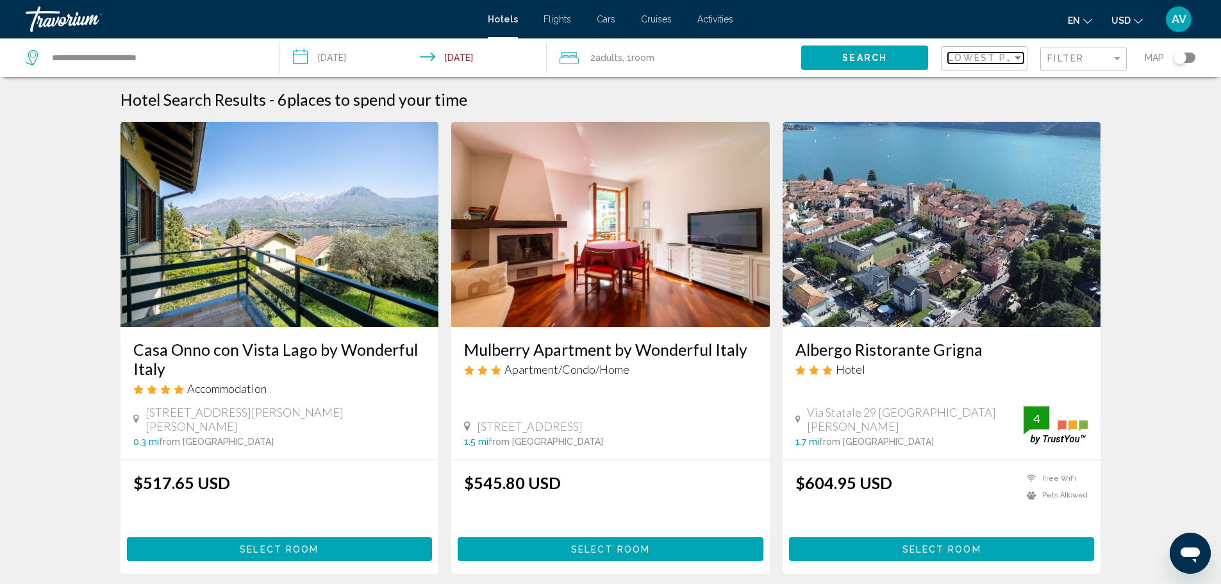
click at [1003, 59] on span "Lowest Price" at bounding box center [989, 58] width 83 height 10
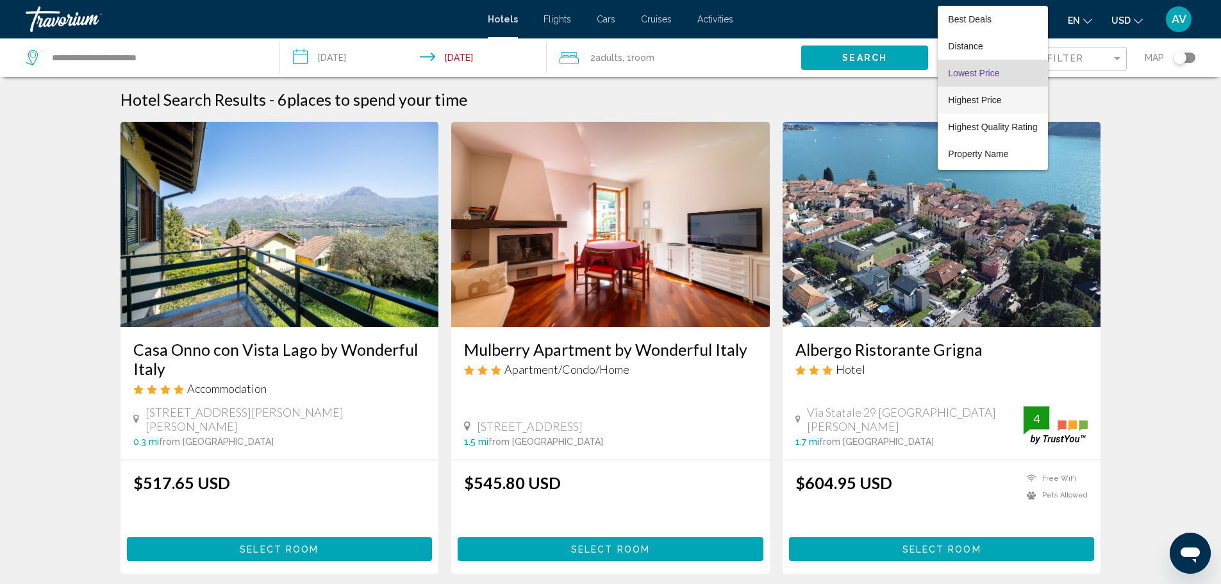
scroll to position [15, 0]
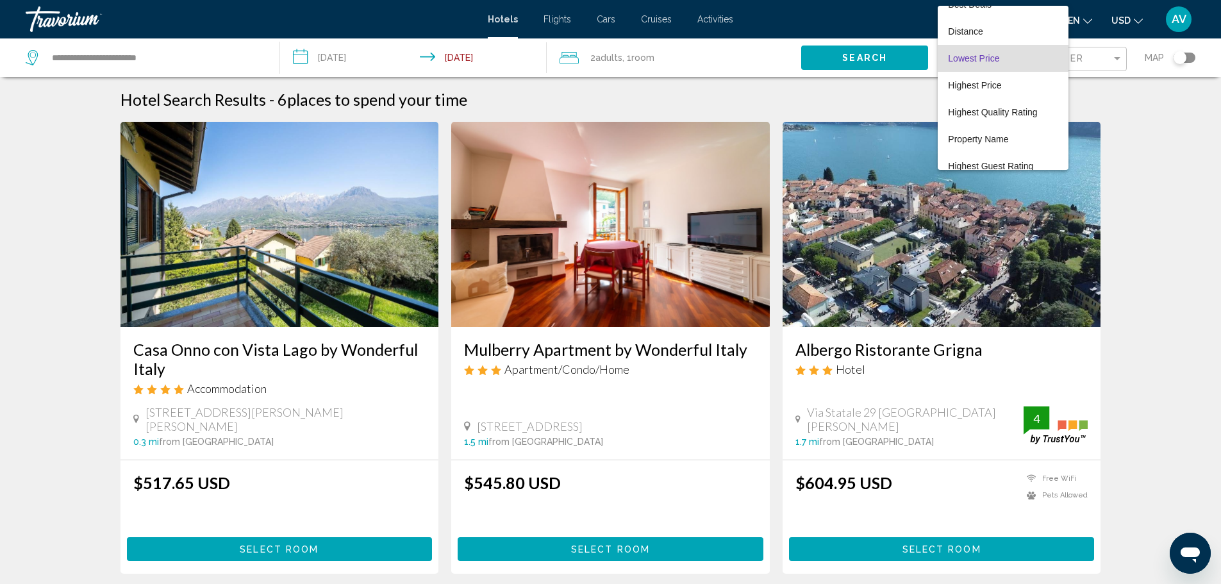
click at [1115, 125] on div at bounding box center [610, 292] width 1221 height 584
